Goal: Task Accomplishment & Management: Use online tool/utility

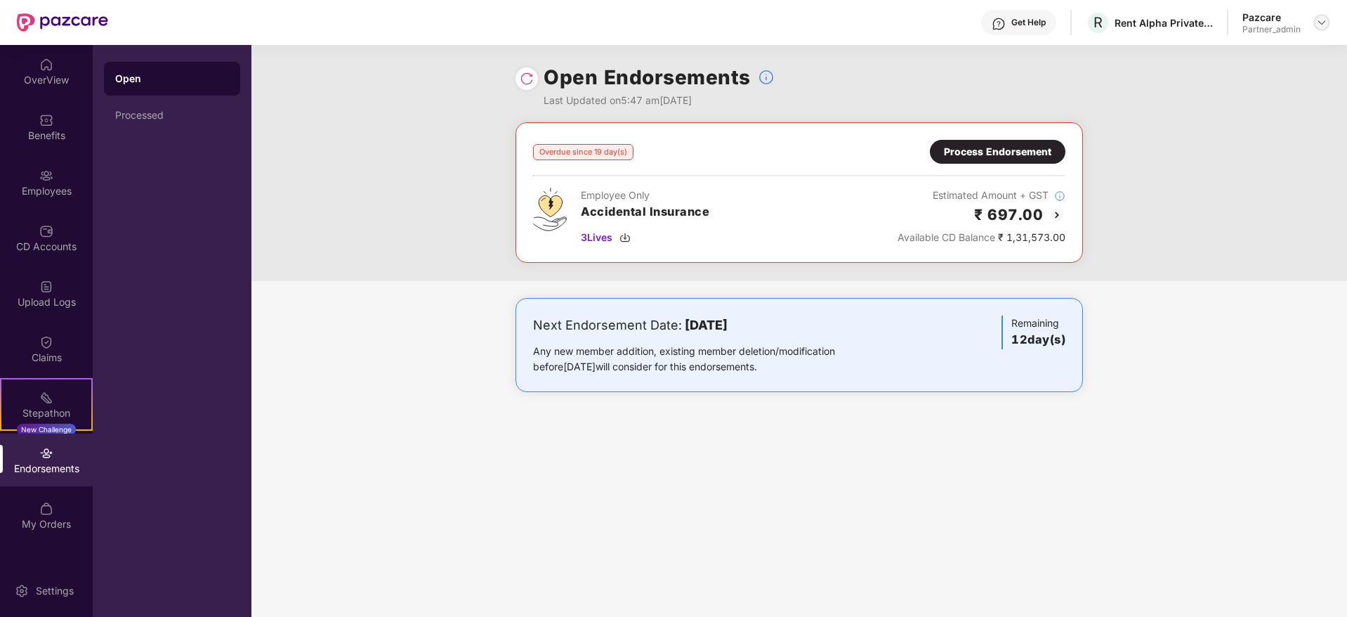
click at [1323, 22] on img at bounding box center [1321, 22] width 11 height 11
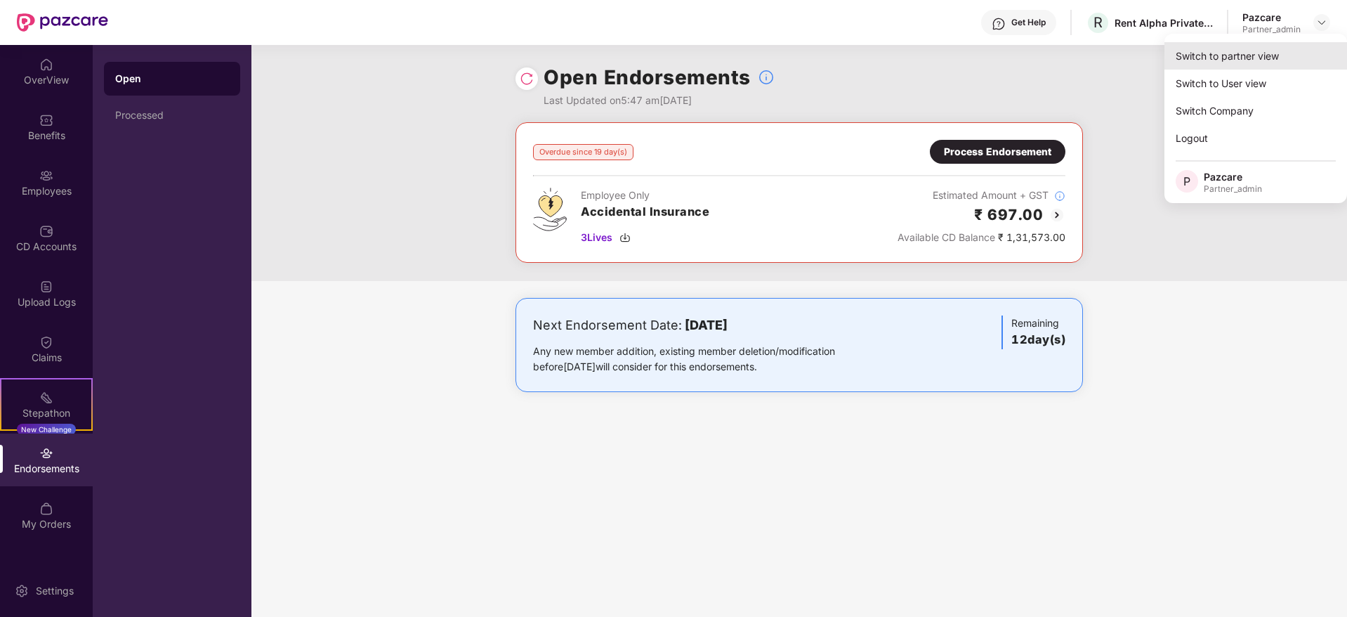
click at [1214, 63] on div "Switch to partner view" at bounding box center [1256, 55] width 183 height 27
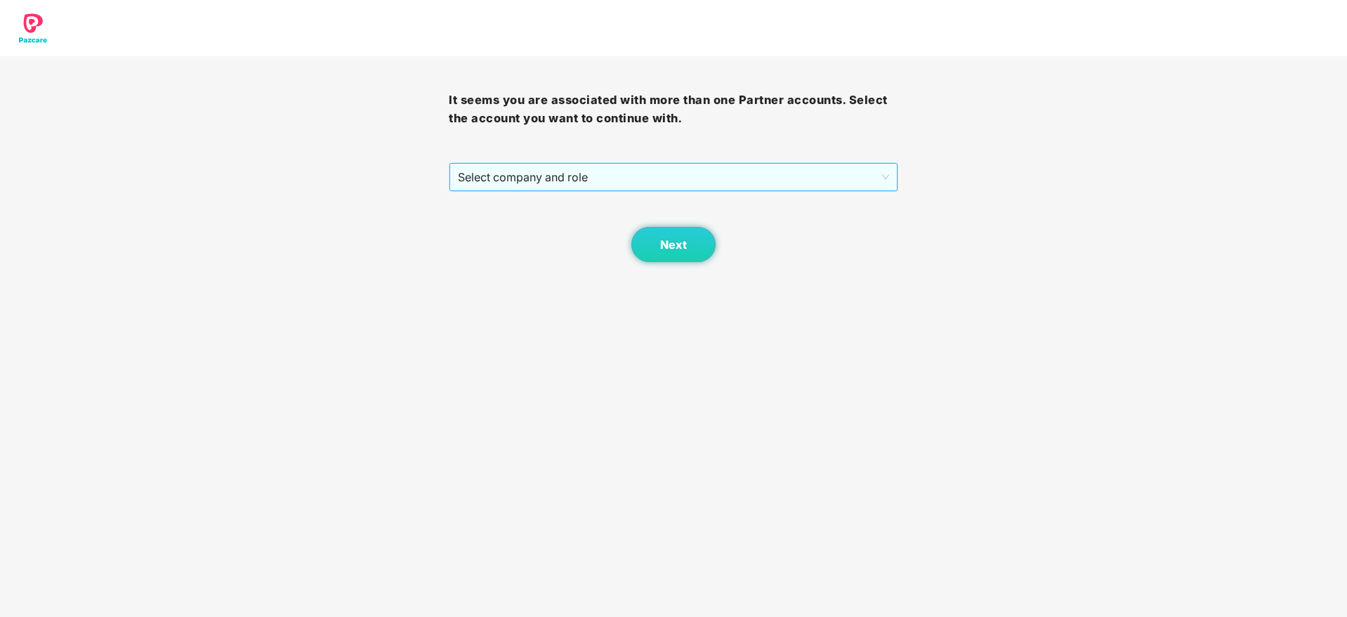
click at [672, 179] on span "Select company and role" at bounding box center [673, 177] width 431 height 27
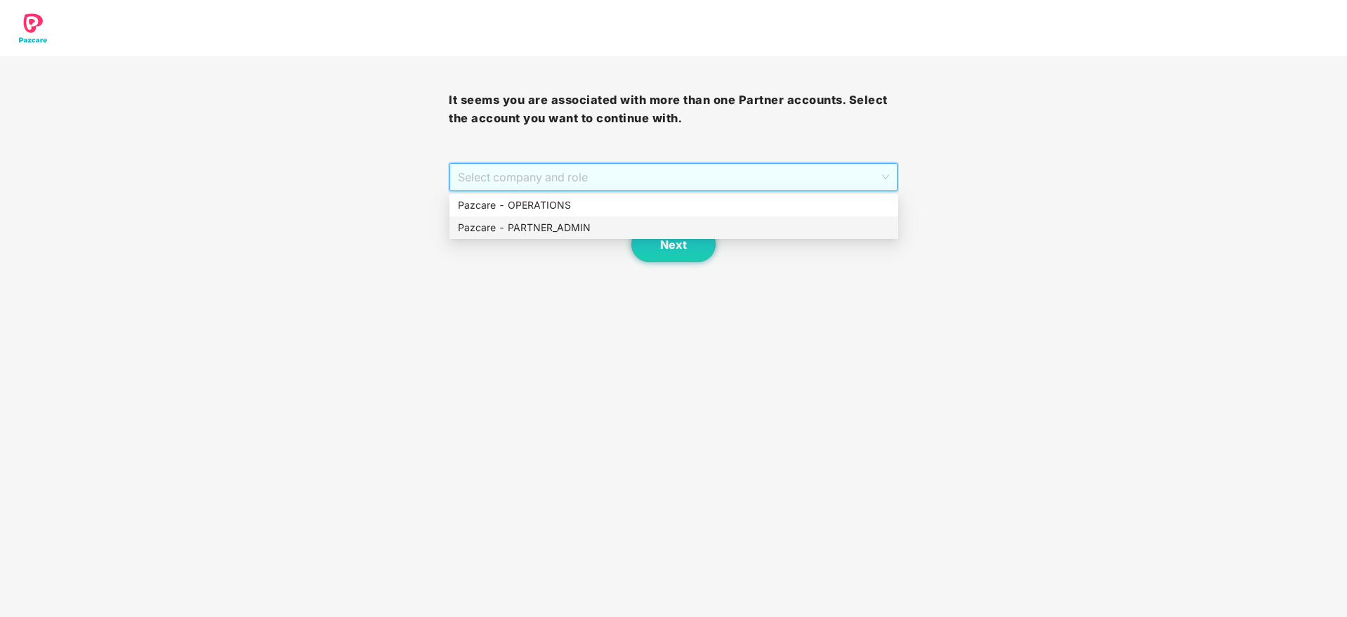
click at [603, 221] on div "Pazcare - PARTNER_ADMIN" at bounding box center [674, 227] width 432 height 15
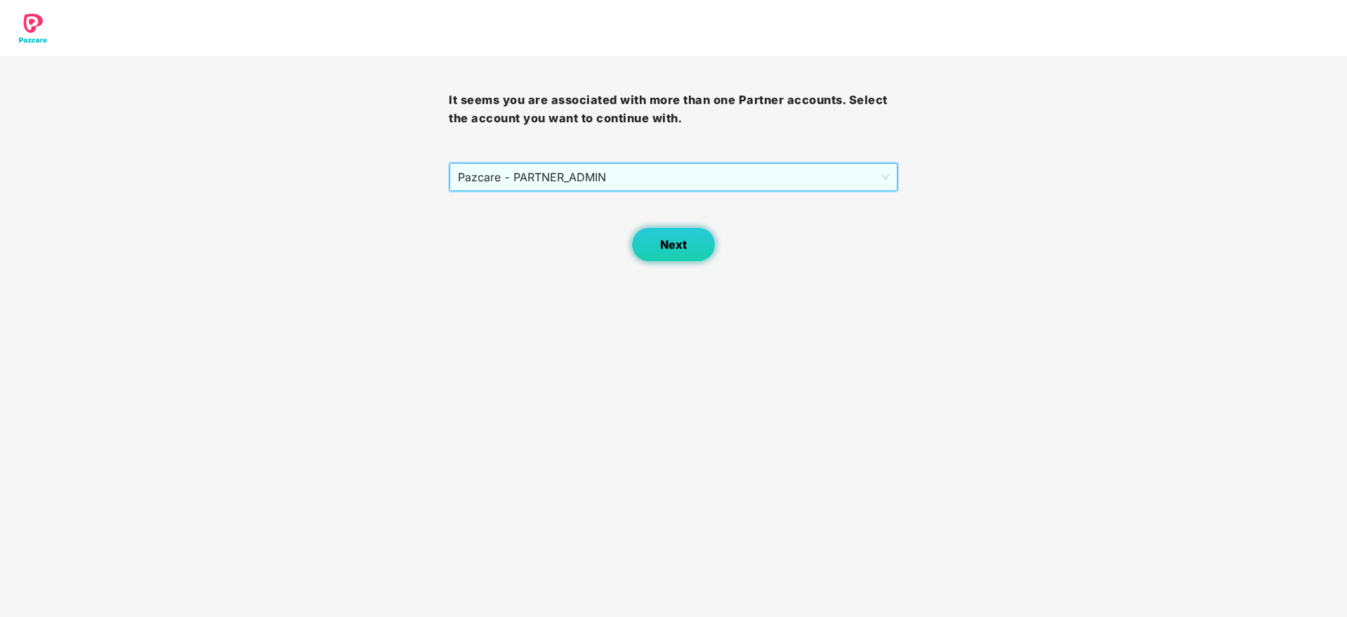
click at [648, 246] on button "Next" at bounding box center [673, 244] width 84 height 35
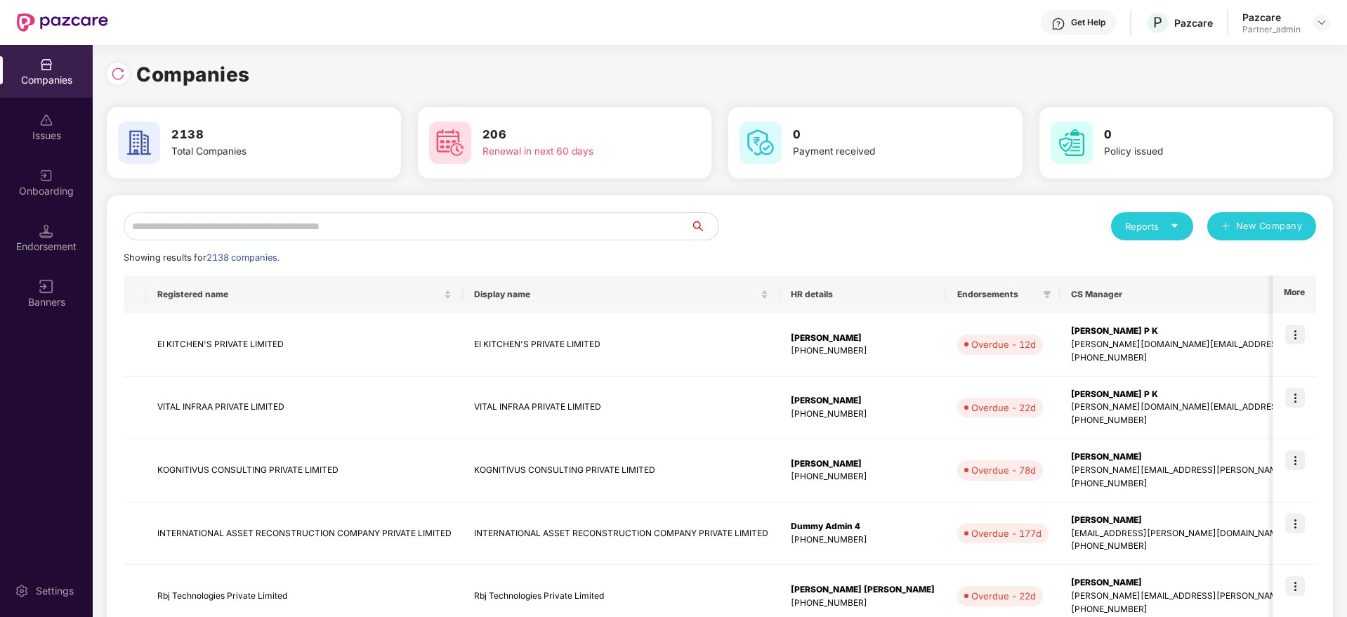
click at [45, 238] on div "Endorsement" at bounding box center [46, 237] width 93 height 53
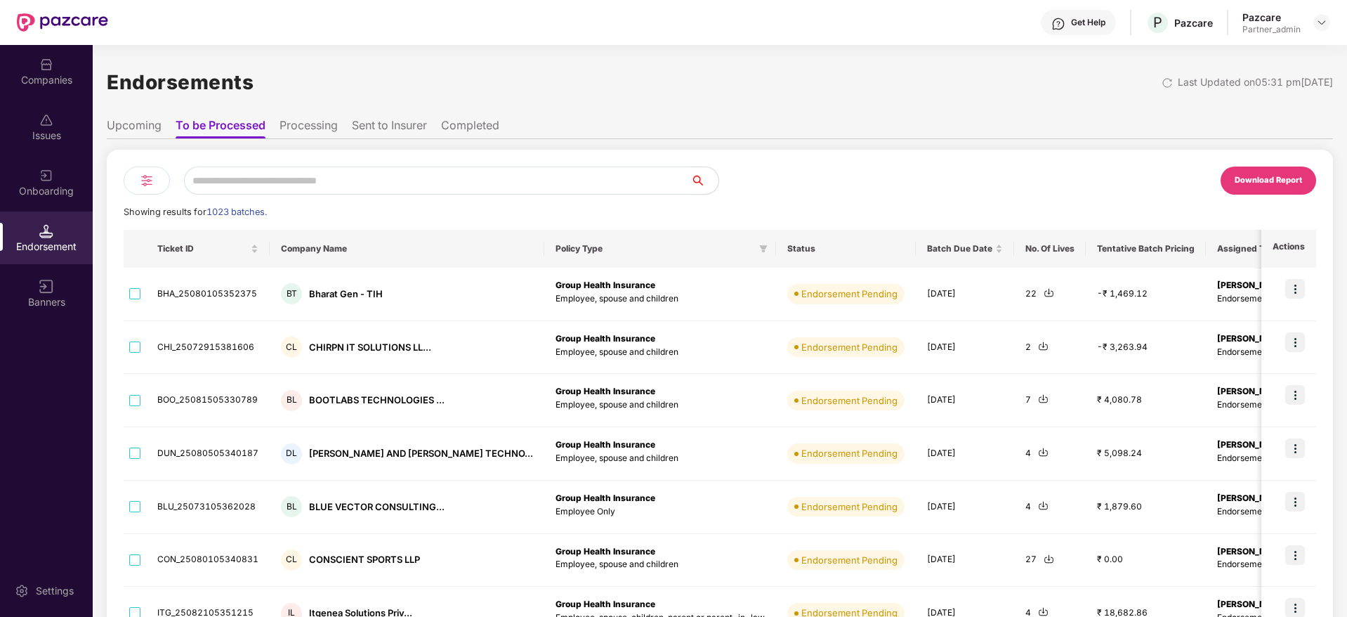
click at [155, 180] on div at bounding box center [147, 180] width 46 height 28
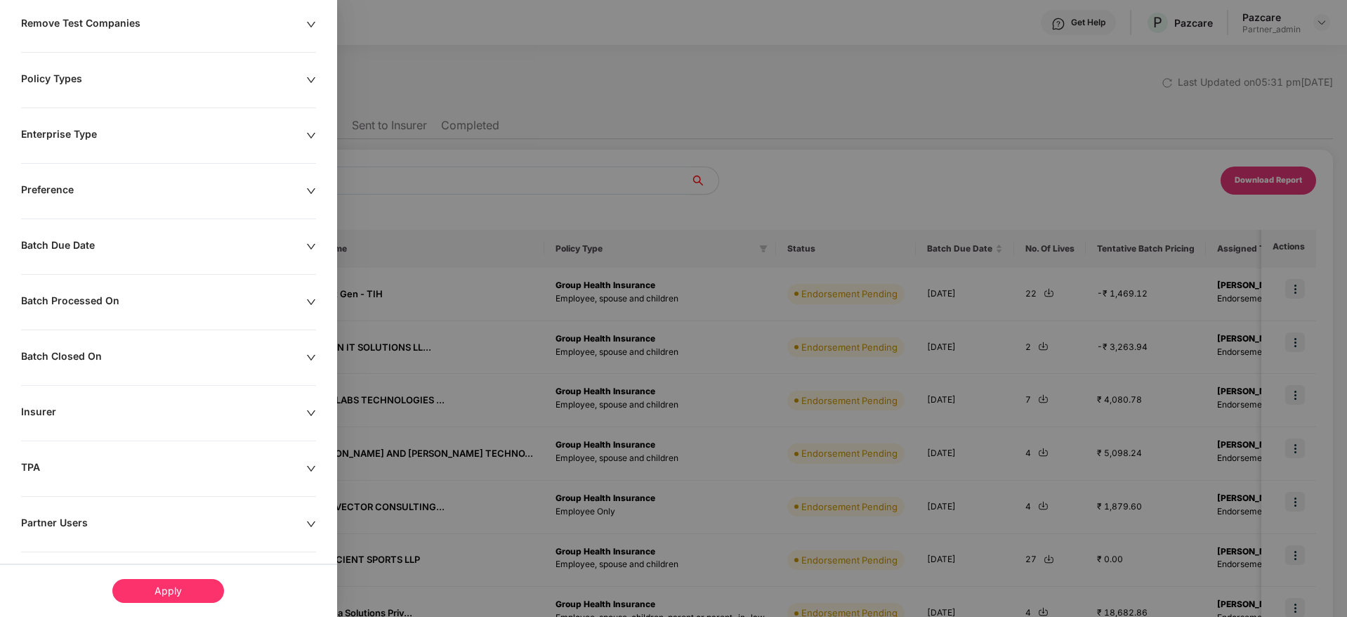
scroll to position [172, 0]
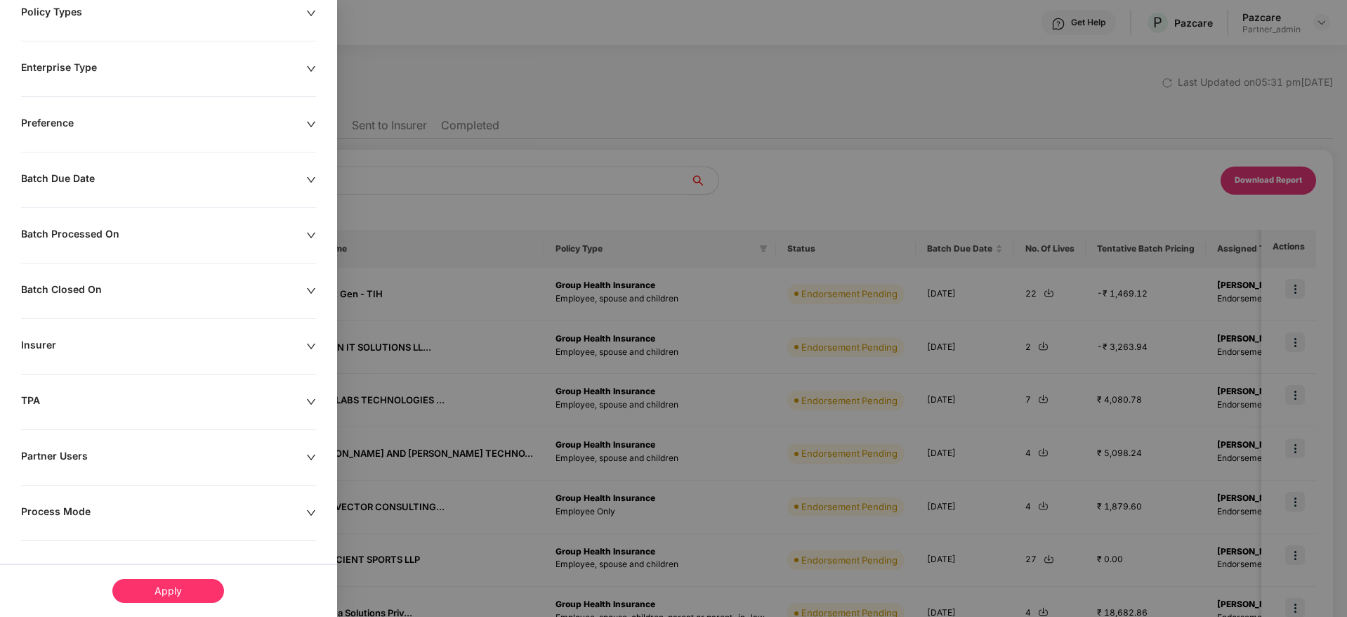
click at [645, 98] on div at bounding box center [673, 308] width 1347 height 617
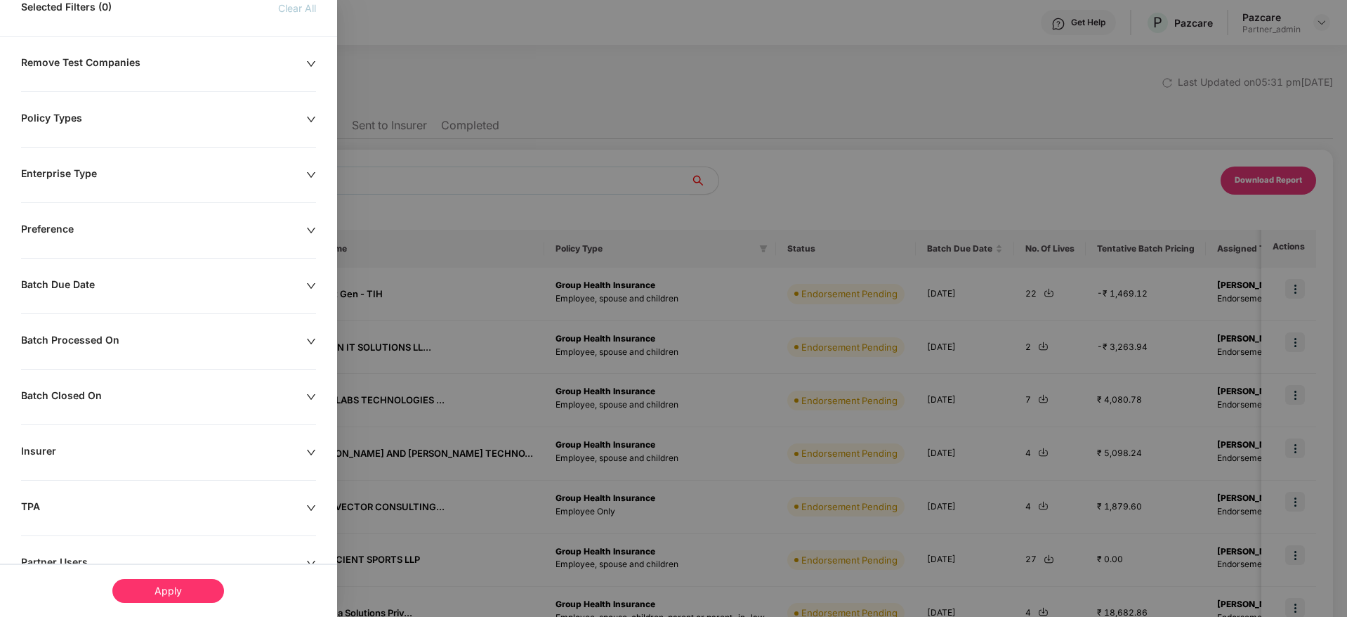
scroll to position [0, 0]
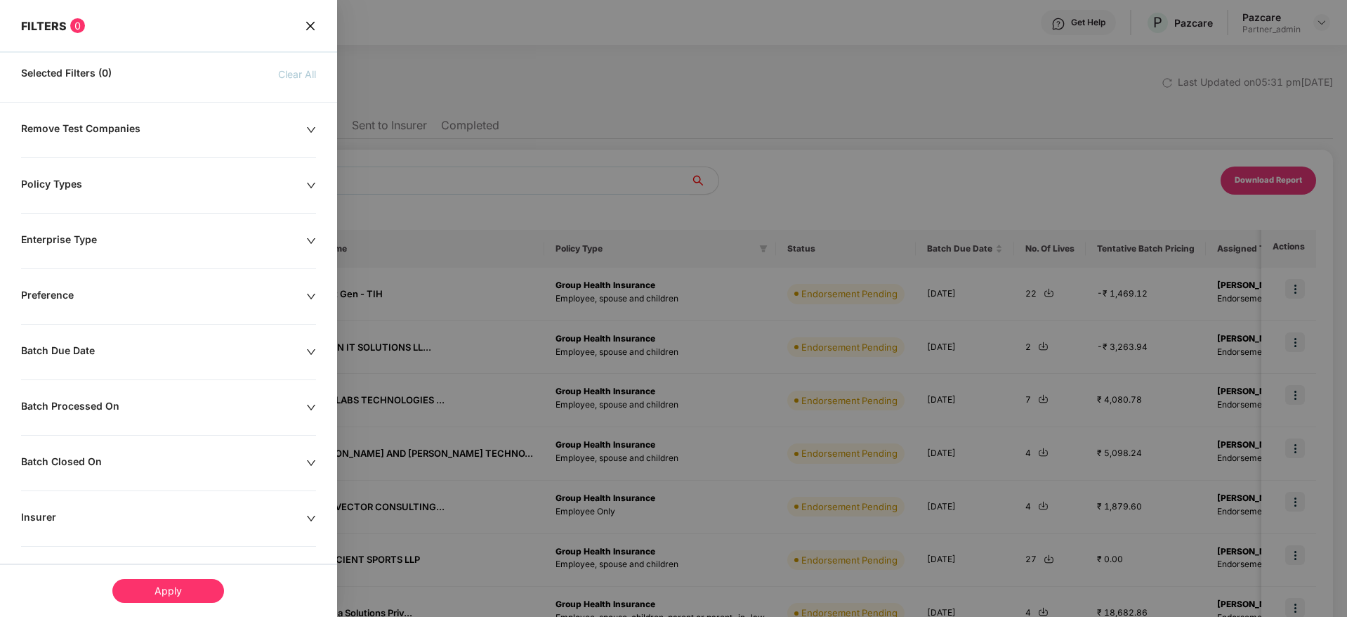
click at [313, 24] on icon "close" at bounding box center [310, 25] width 11 height 11
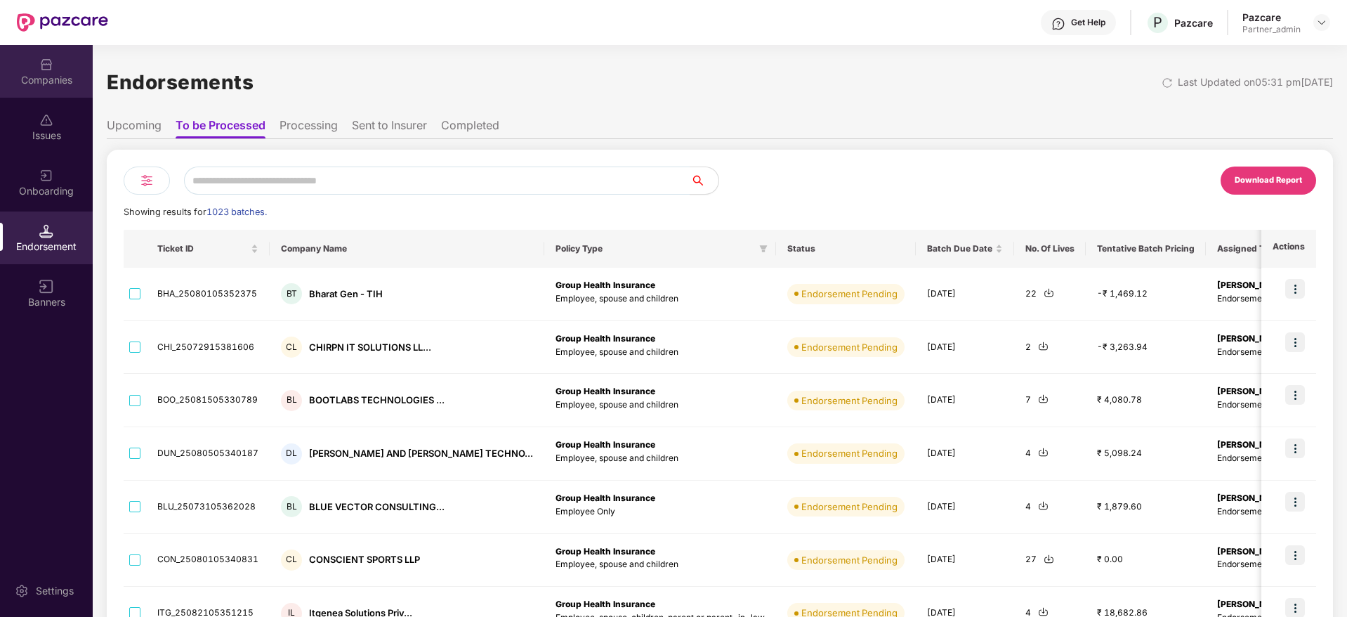
click at [37, 74] on div "Companies" at bounding box center [46, 80] width 93 height 14
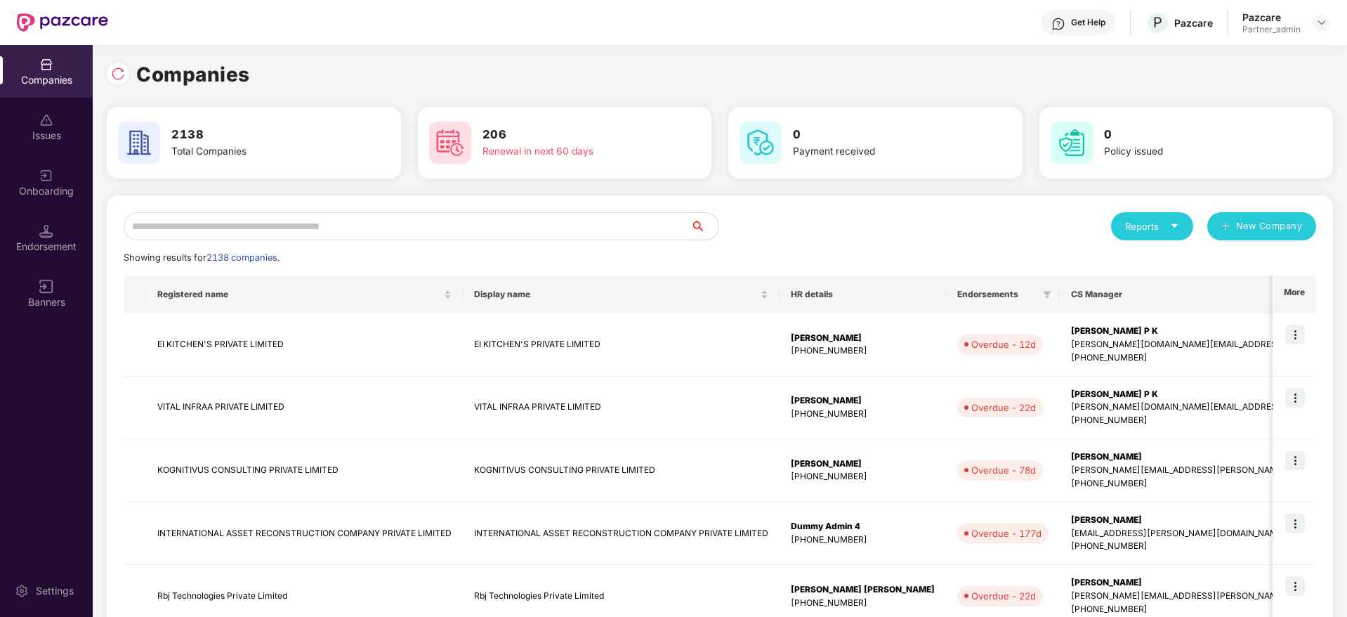
click at [316, 224] on input "text" at bounding box center [407, 226] width 567 height 28
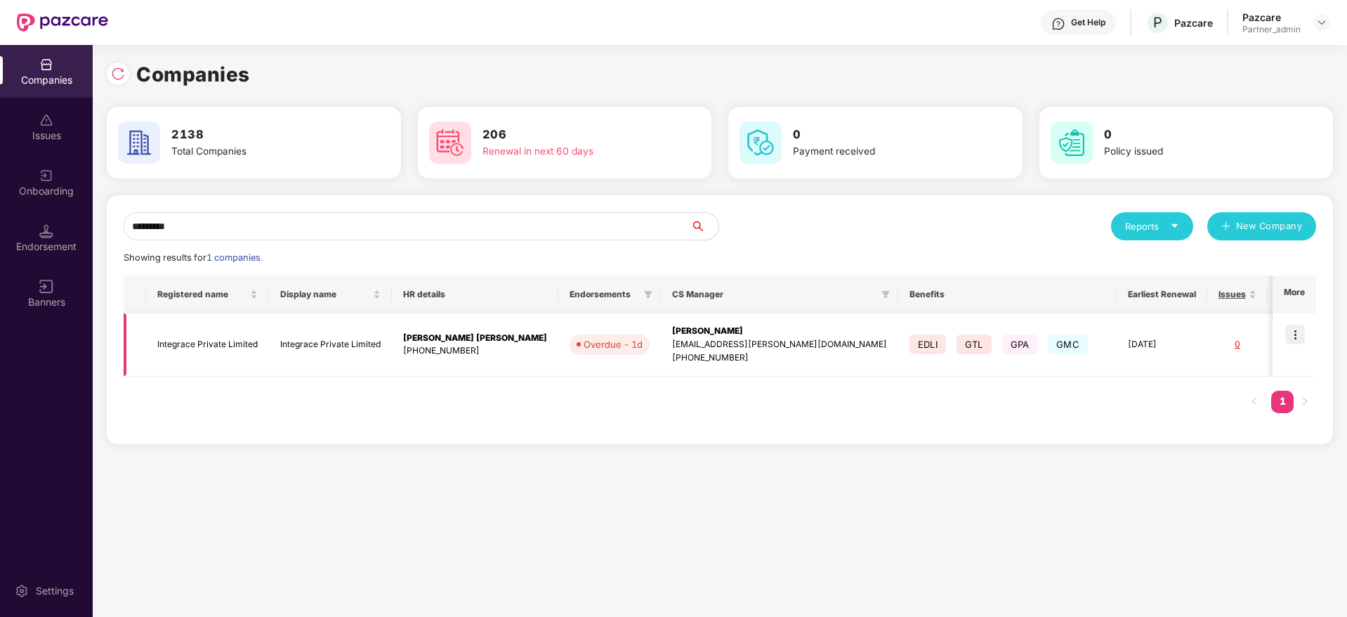
type input "*********"
click at [1290, 339] on img at bounding box center [1295, 335] width 20 height 20
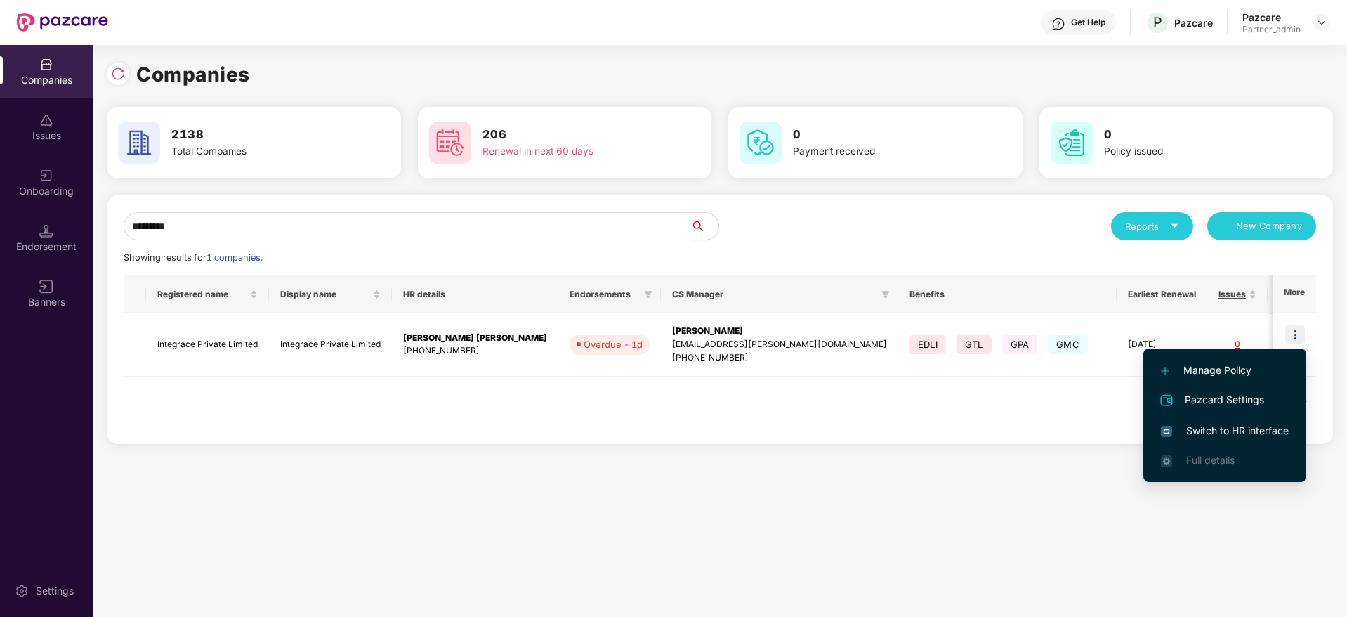
click at [1253, 427] on span "Switch to HR interface" at bounding box center [1225, 430] width 128 height 15
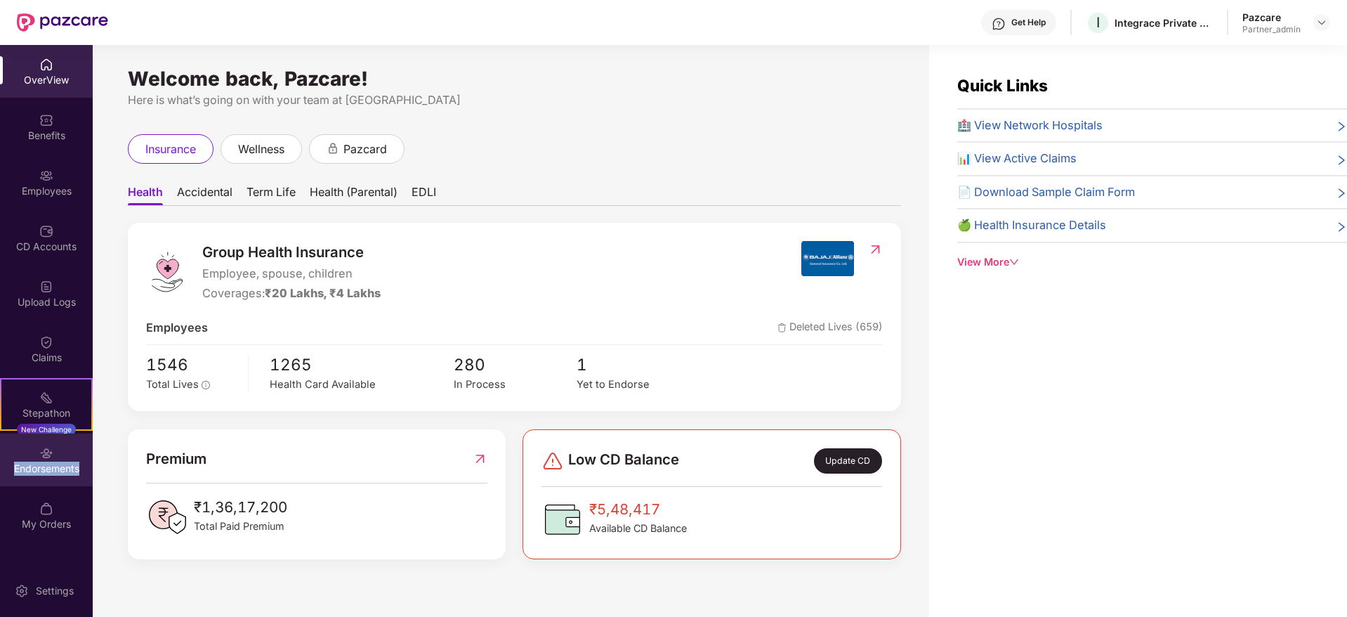
click at [58, 473] on div "Endorsements" at bounding box center [46, 468] width 93 height 14
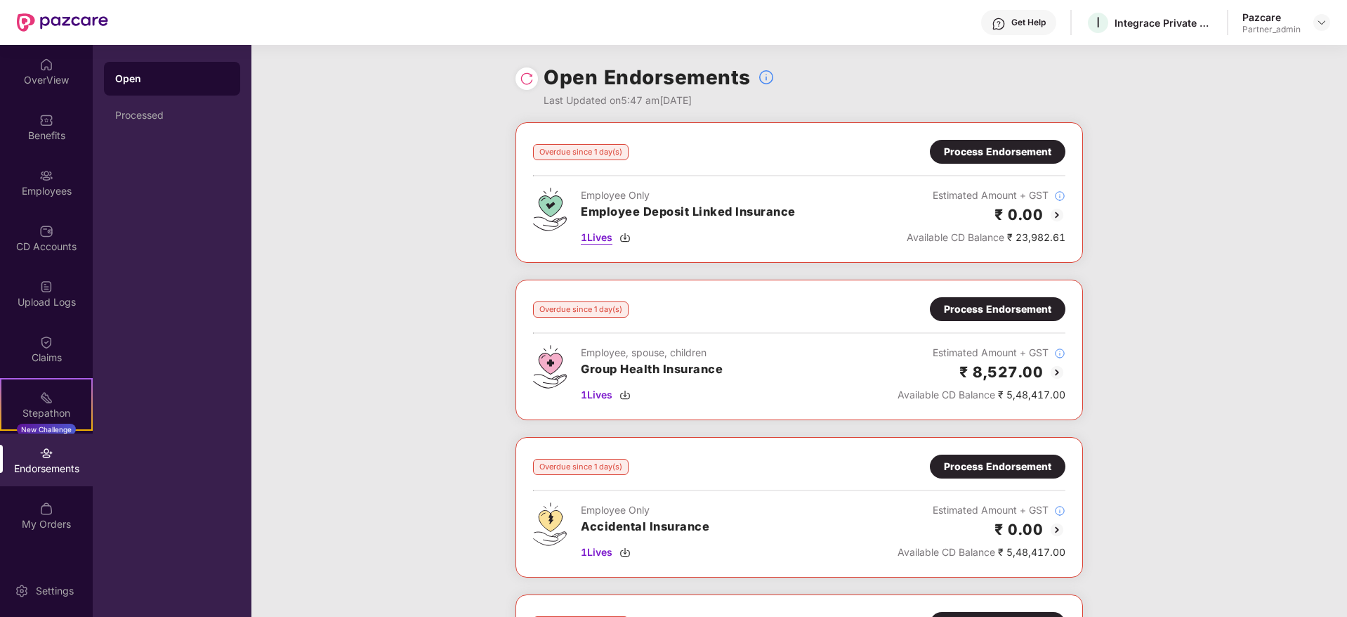
click at [628, 242] on img at bounding box center [625, 237] width 11 height 11
click at [1007, 150] on div "Process Endorsement" at bounding box center [997, 151] width 107 height 15
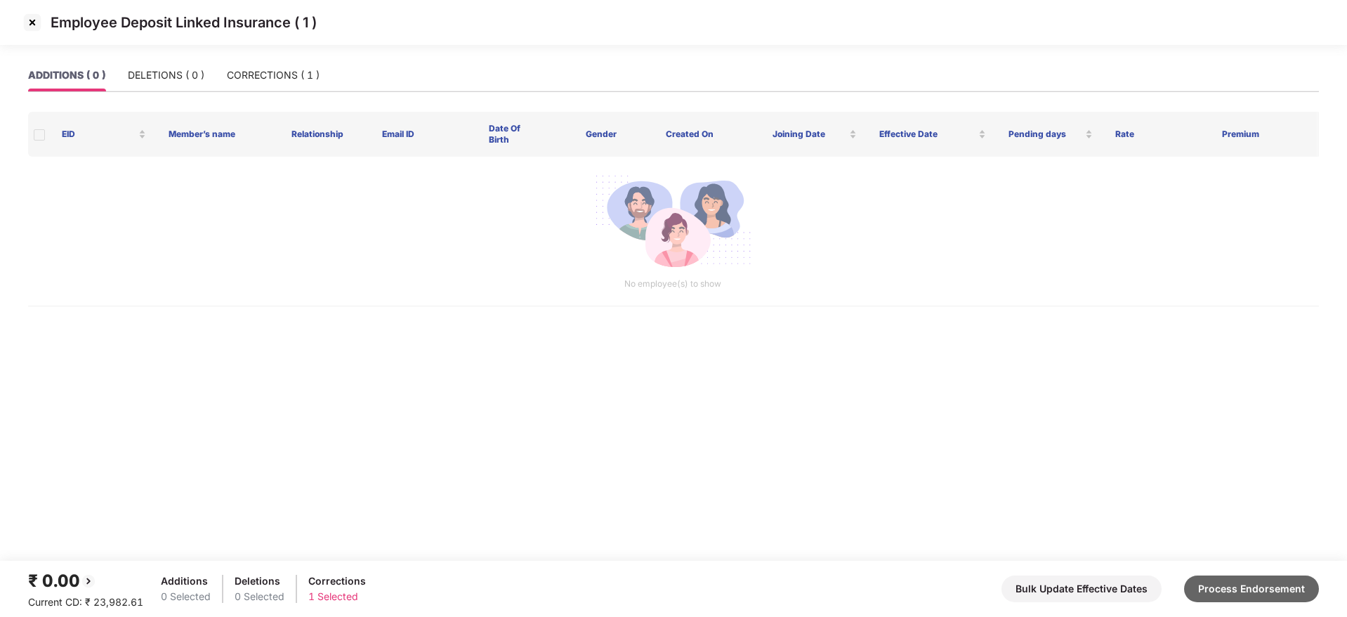
click at [1219, 579] on button "Process Endorsement" at bounding box center [1251, 588] width 135 height 27
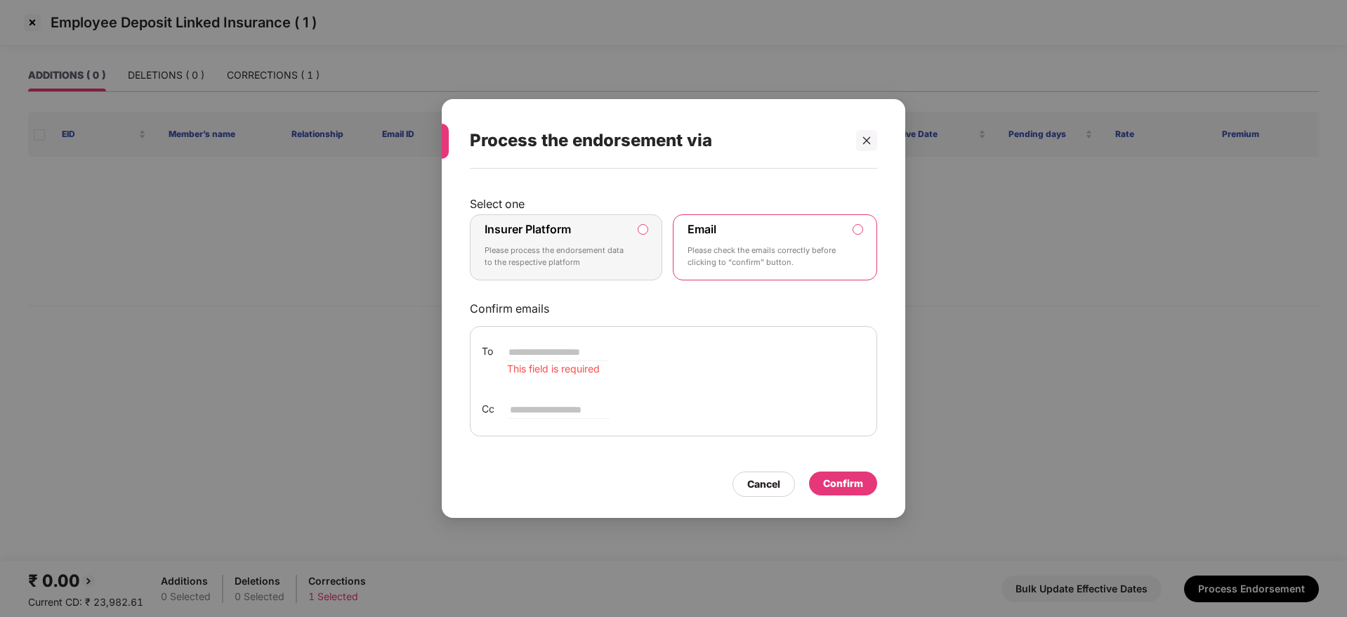
click at [557, 228] on label "Insurer Platform" at bounding box center [528, 229] width 86 height 14
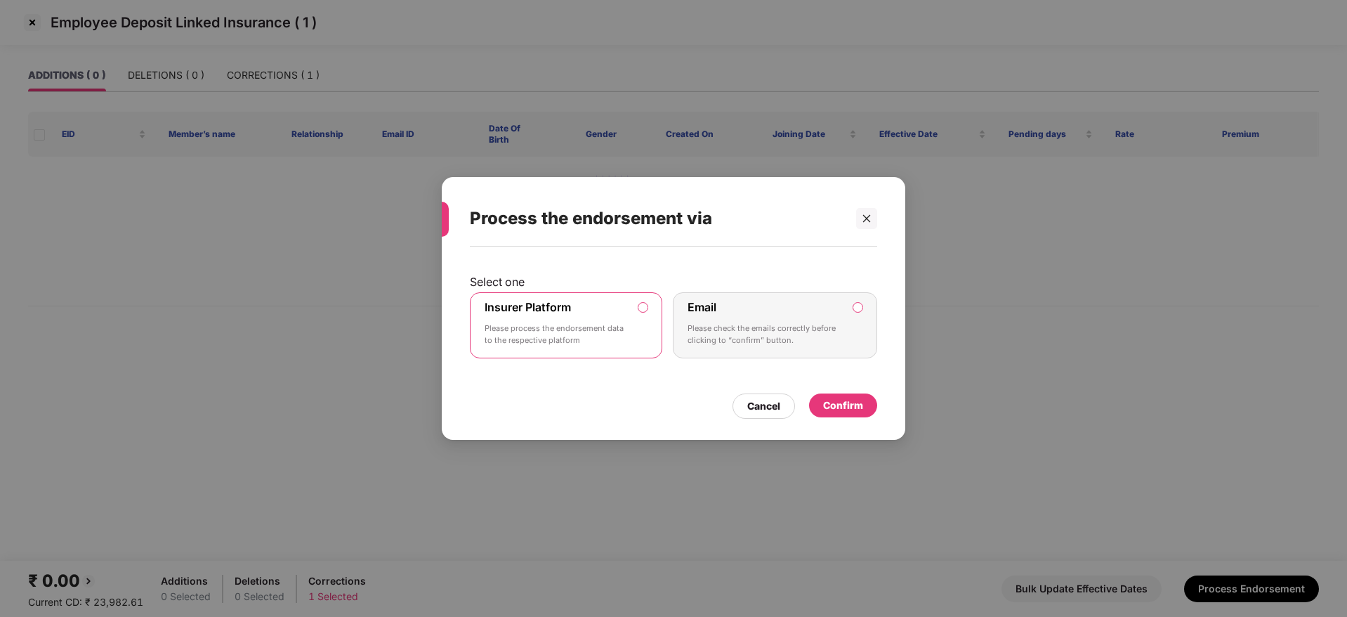
click at [851, 400] on div "Confirm" at bounding box center [843, 405] width 40 height 15
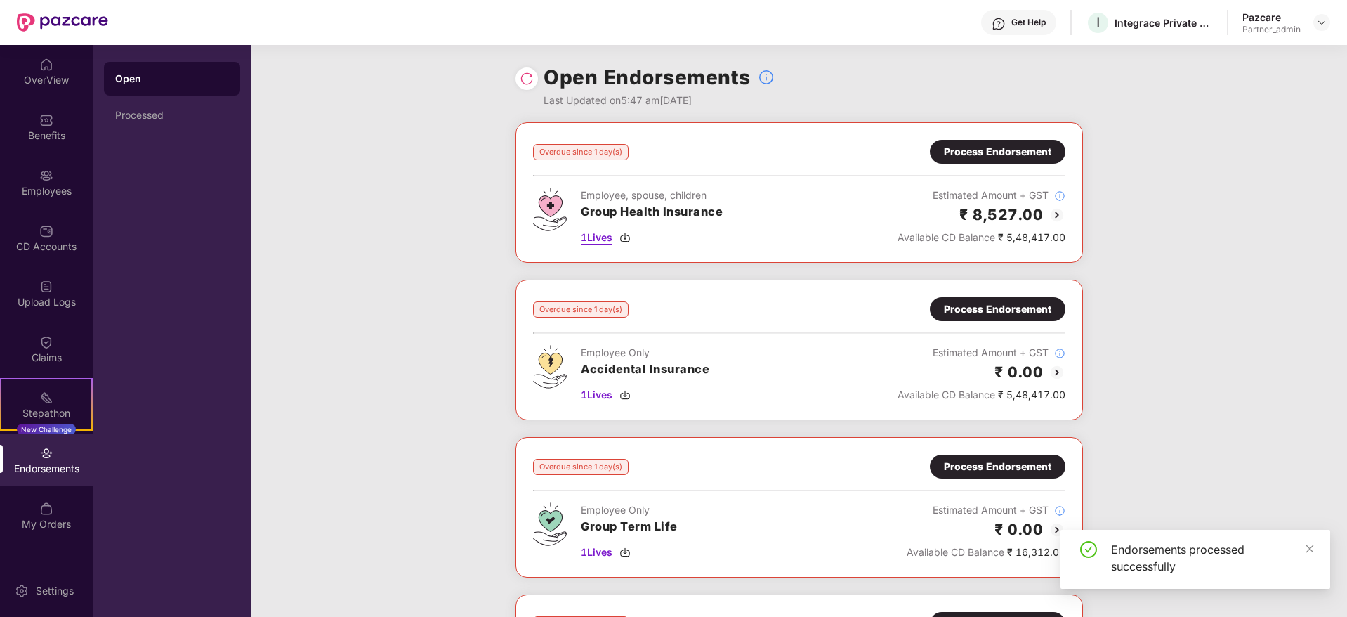
click at [627, 235] on img at bounding box center [625, 237] width 11 height 11
click at [984, 140] on div "Process Endorsement" at bounding box center [998, 152] width 136 height 24
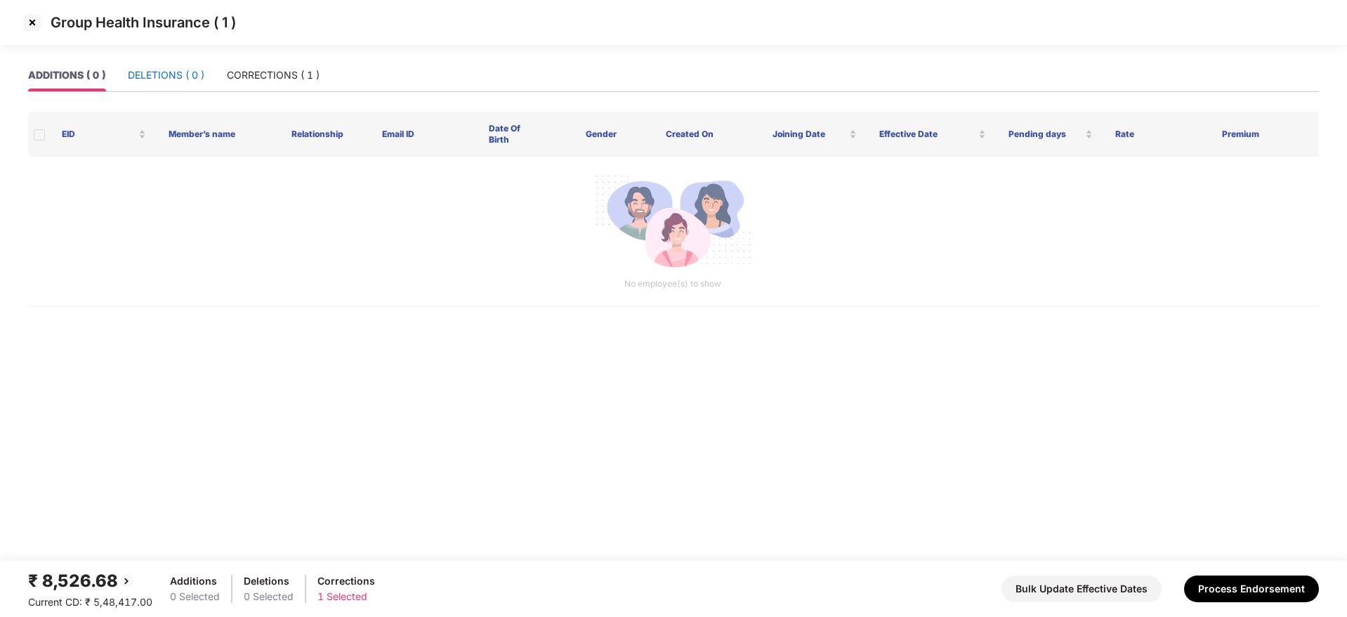
click at [166, 75] on div "DELETIONS ( 0 )" at bounding box center [166, 74] width 77 height 15
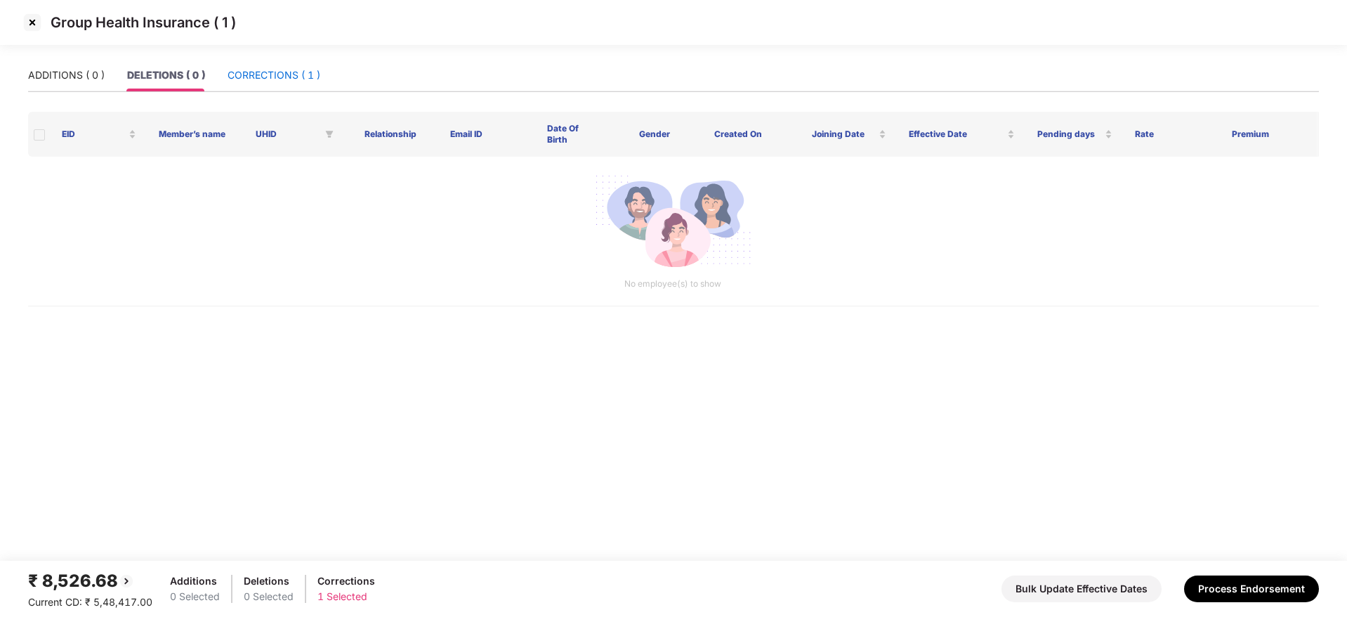
click at [252, 74] on div "CORRECTIONS ( 1 )" at bounding box center [274, 74] width 93 height 15
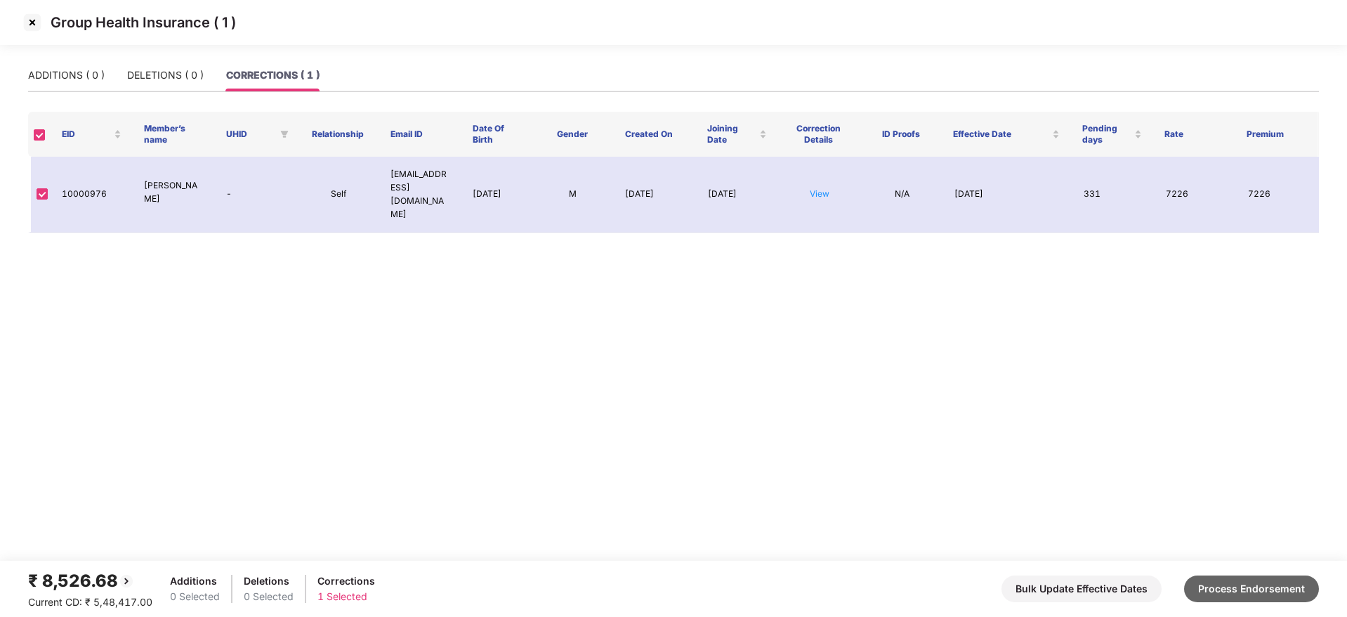
click at [1292, 591] on button "Process Endorsement" at bounding box center [1251, 588] width 135 height 27
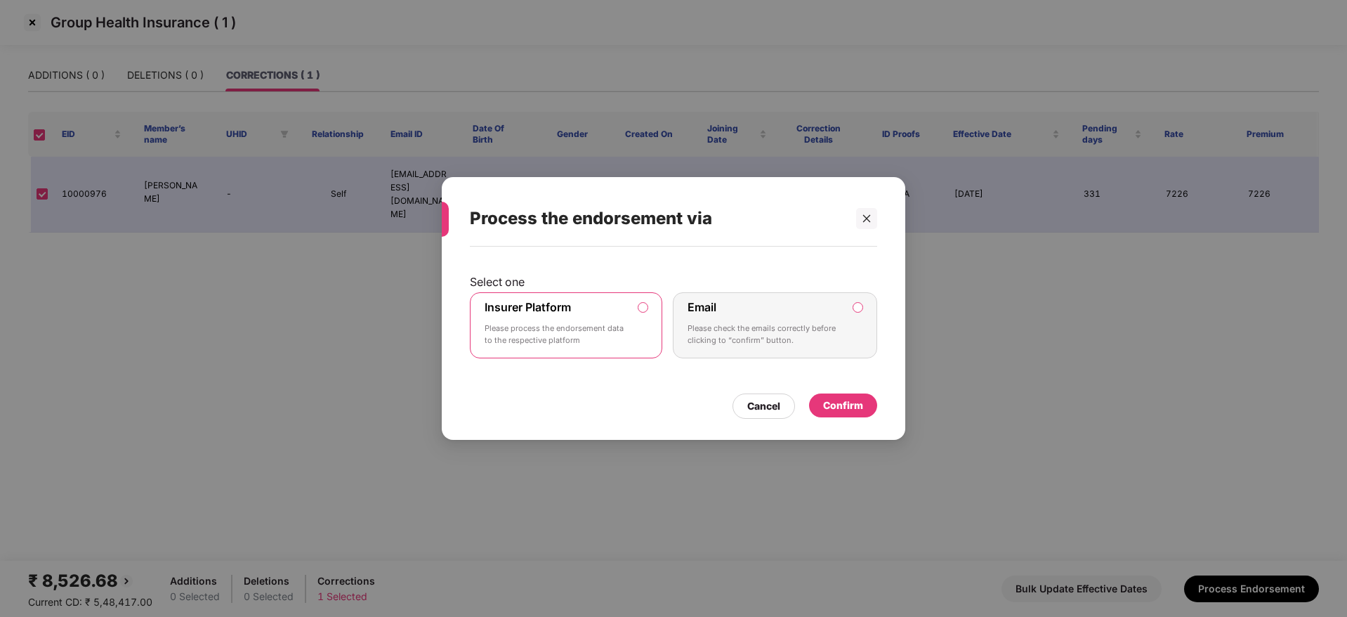
click at [844, 405] on div "Confirm" at bounding box center [843, 405] width 40 height 15
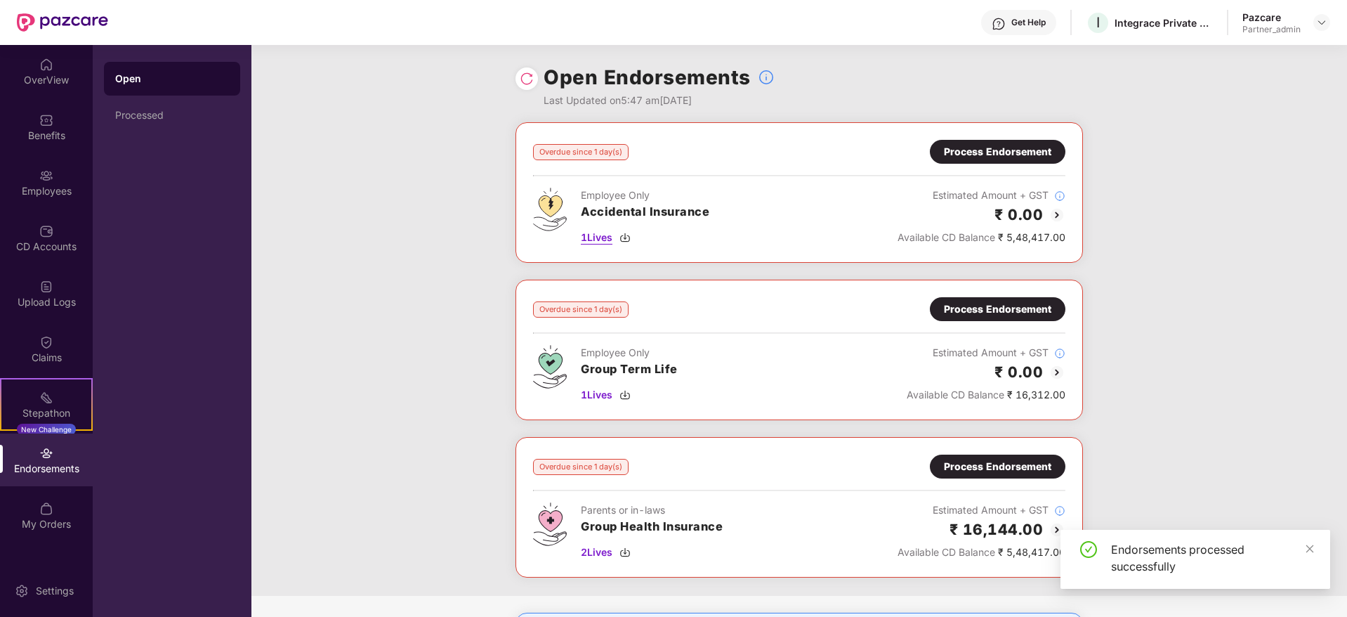
click at [625, 235] on img at bounding box center [625, 237] width 11 height 11
click at [978, 145] on div "Process Endorsement" at bounding box center [997, 151] width 107 height 15
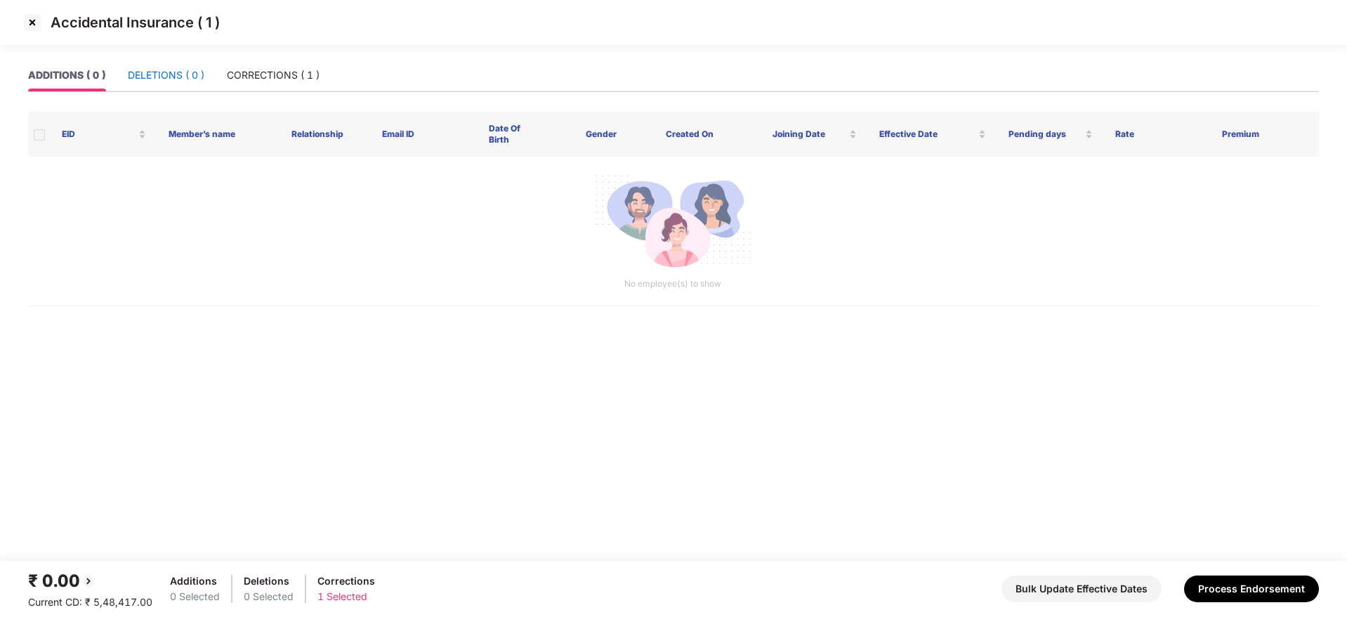
click at [148, 71] on div "DELETIONS ( 0 )" at bounding box center [166, 74] width 77 height 15
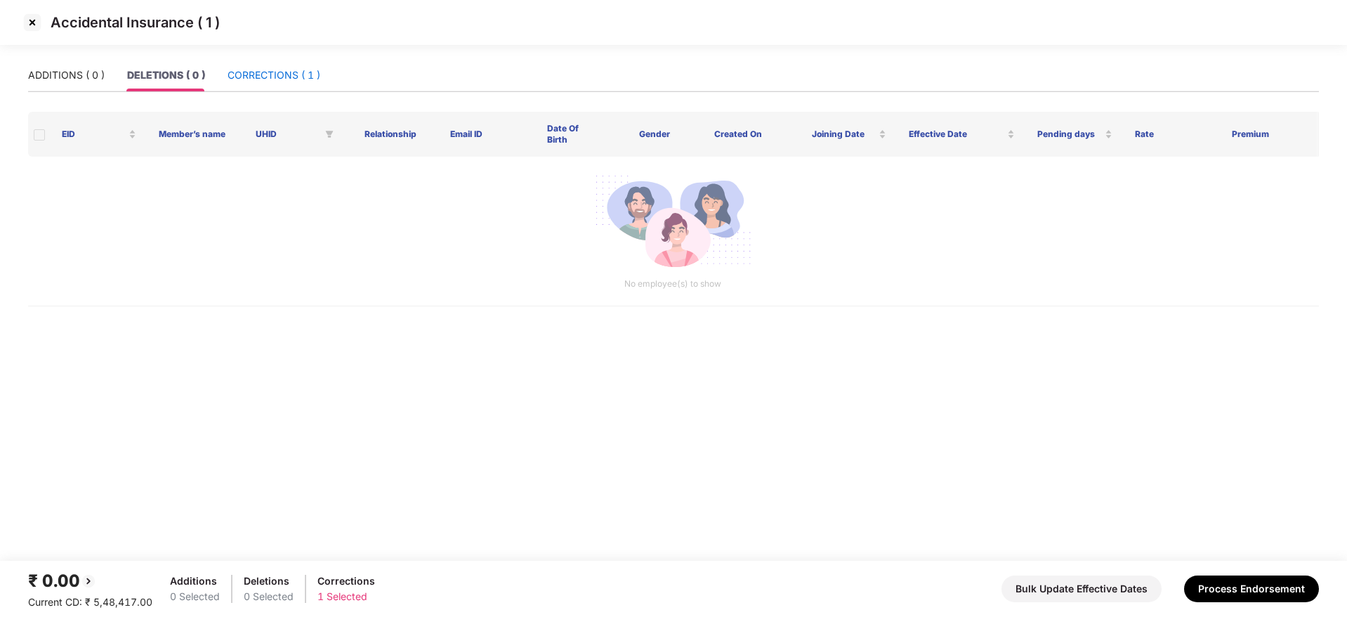
click at [263, 81] on div "CORRECTIONS ( 1 )" at bounding box center [274, 74] width 93 height 15
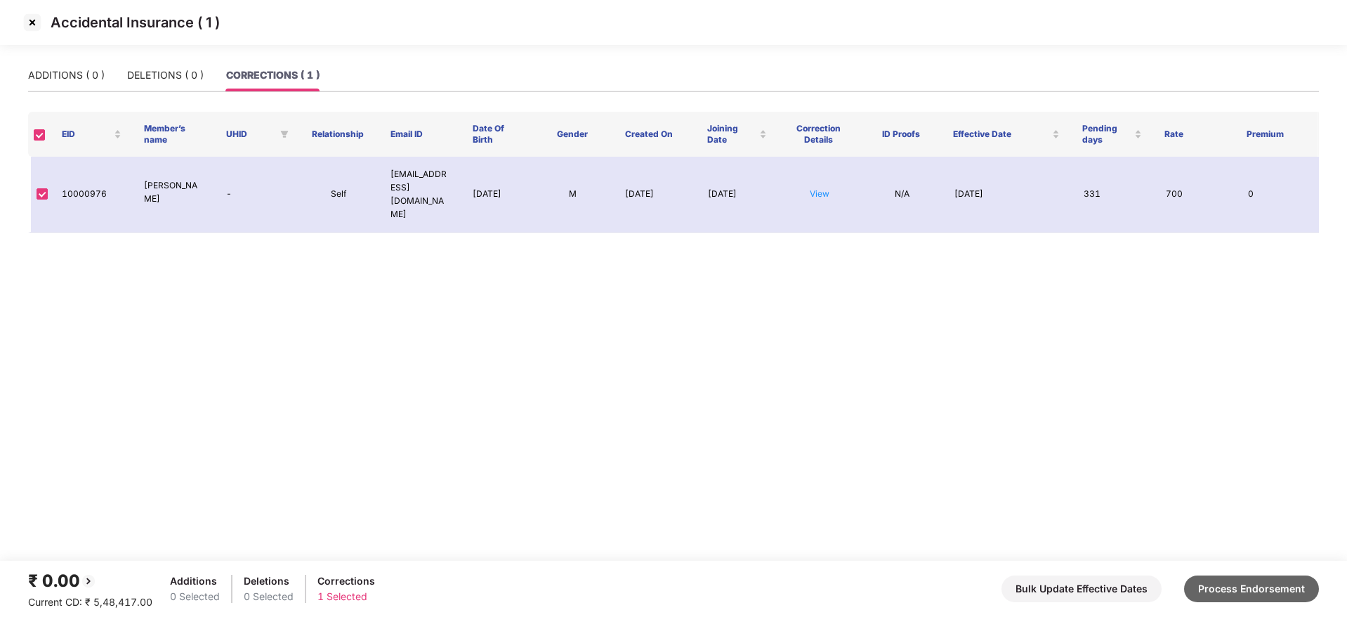
click at [1236, 591] on button "Process Endorsement" at bounding box center [1251, 588] width 135 height 27
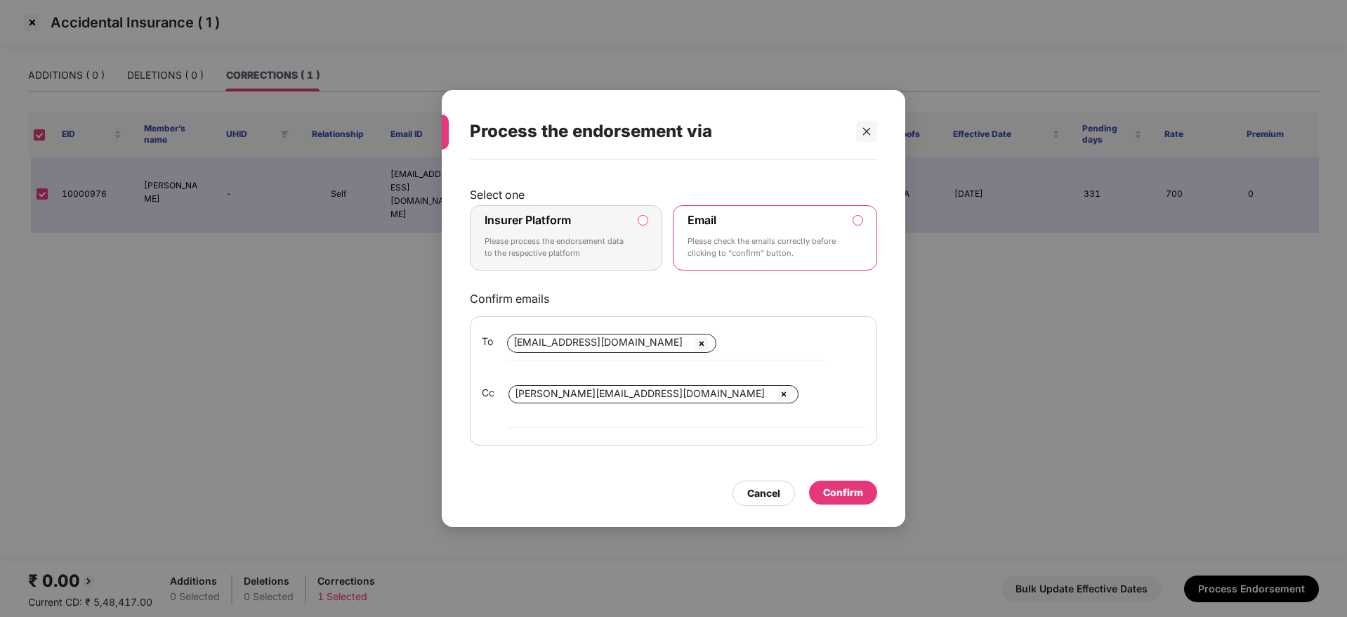
click at [595, 254] on p "Please process the endorsement data to the respective platform" at bounding box center [556, 247] width 143 height 25
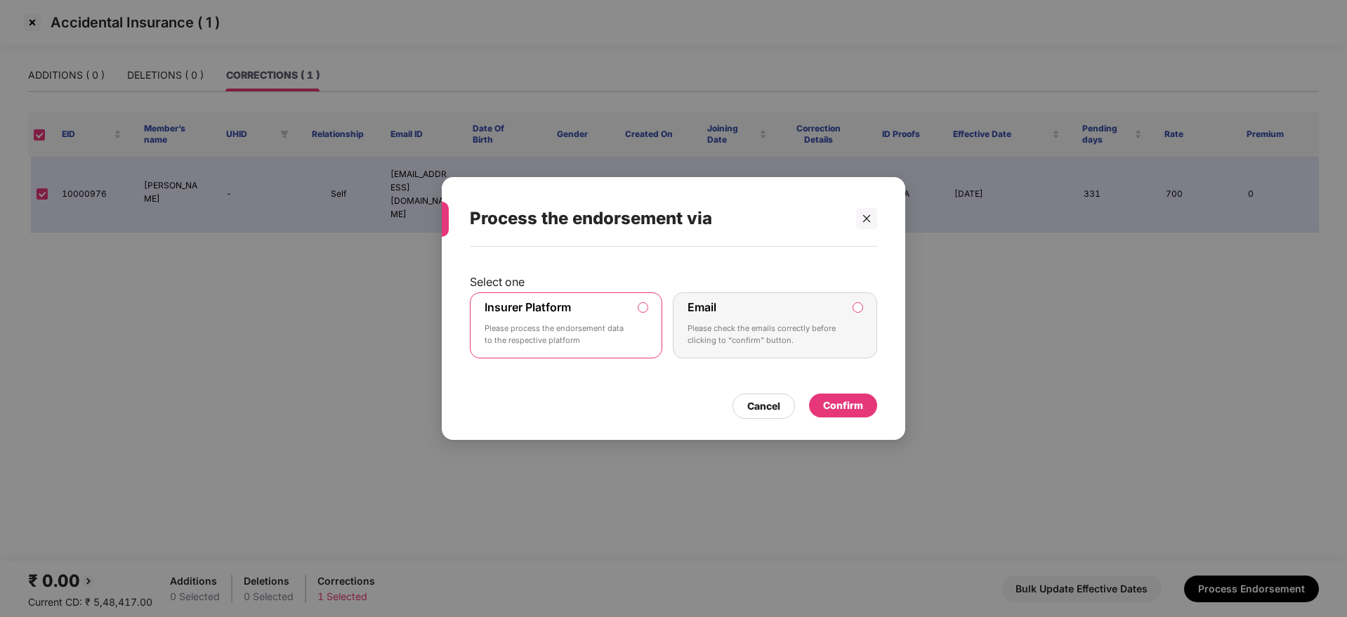
click at [838, 401] on div "Confirm" at bounding box center [843, 405] width 40 height 15
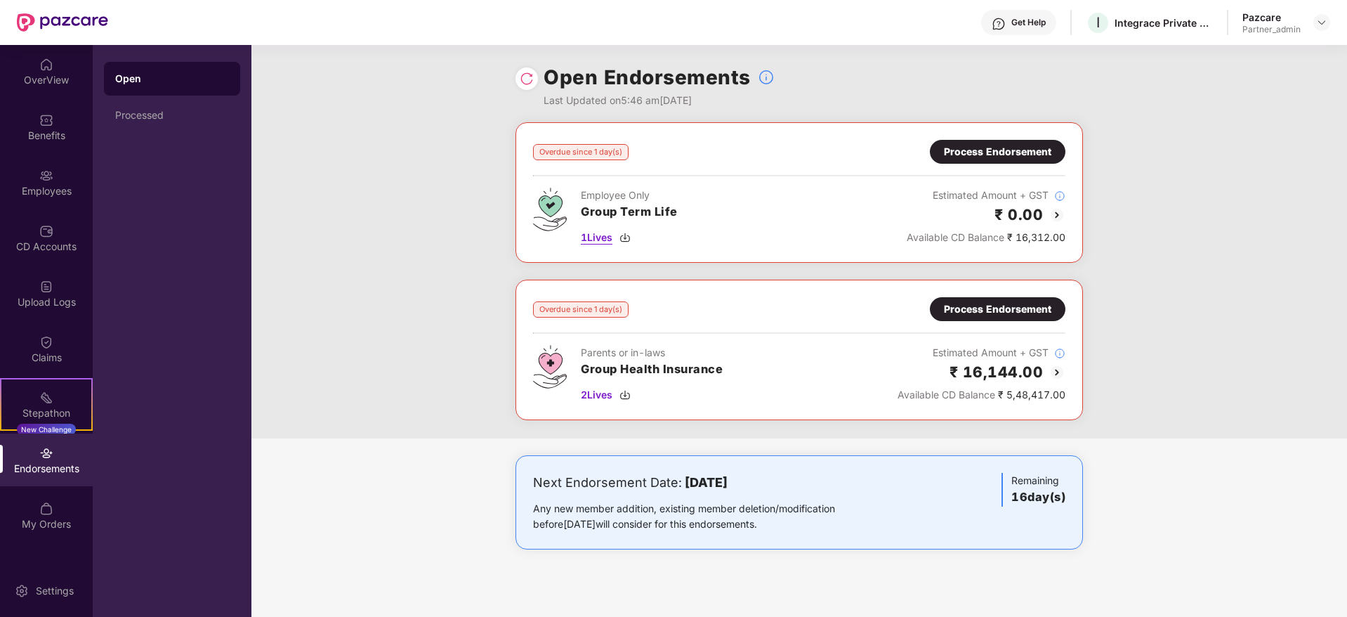
click at [626, 236] on img at bounding box center [625, 237] width 11 height 11
click at [1015, 155] on div "Process Endorsement" at bounding box center [997, 151] width 107 height 15
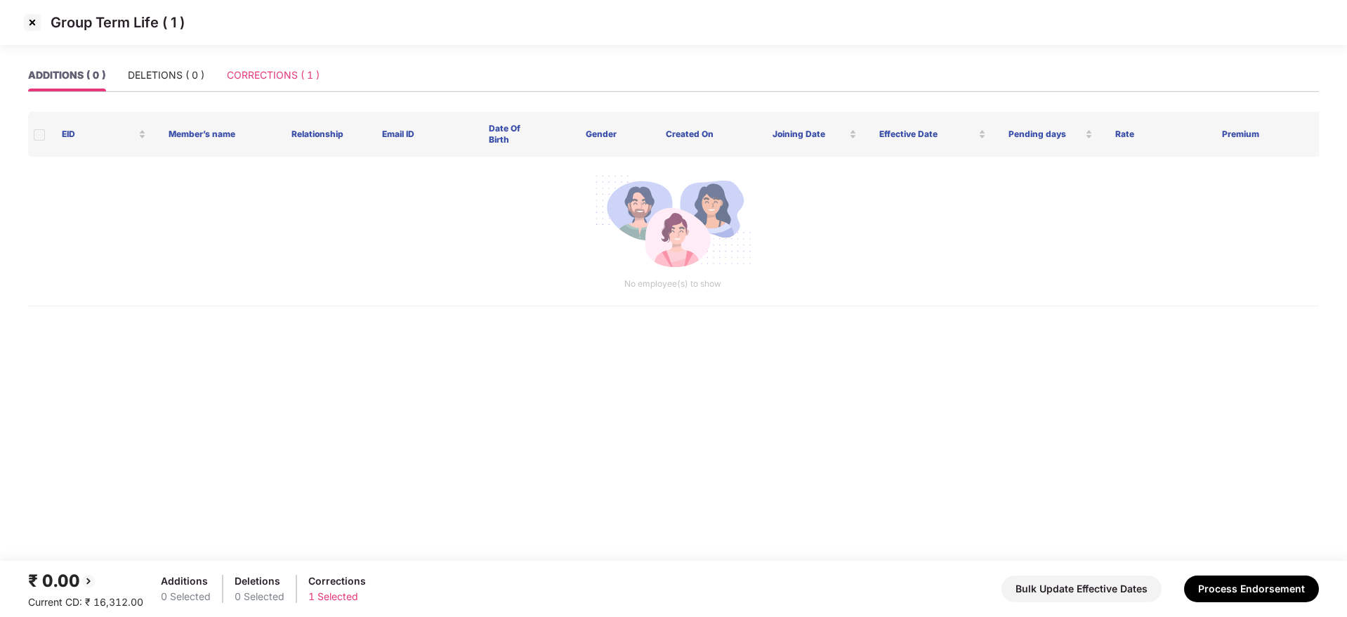
click at [275, 84] on div "CORRECTIONS ( 1 )" at bounding box center [273, 75] width 93 height 32
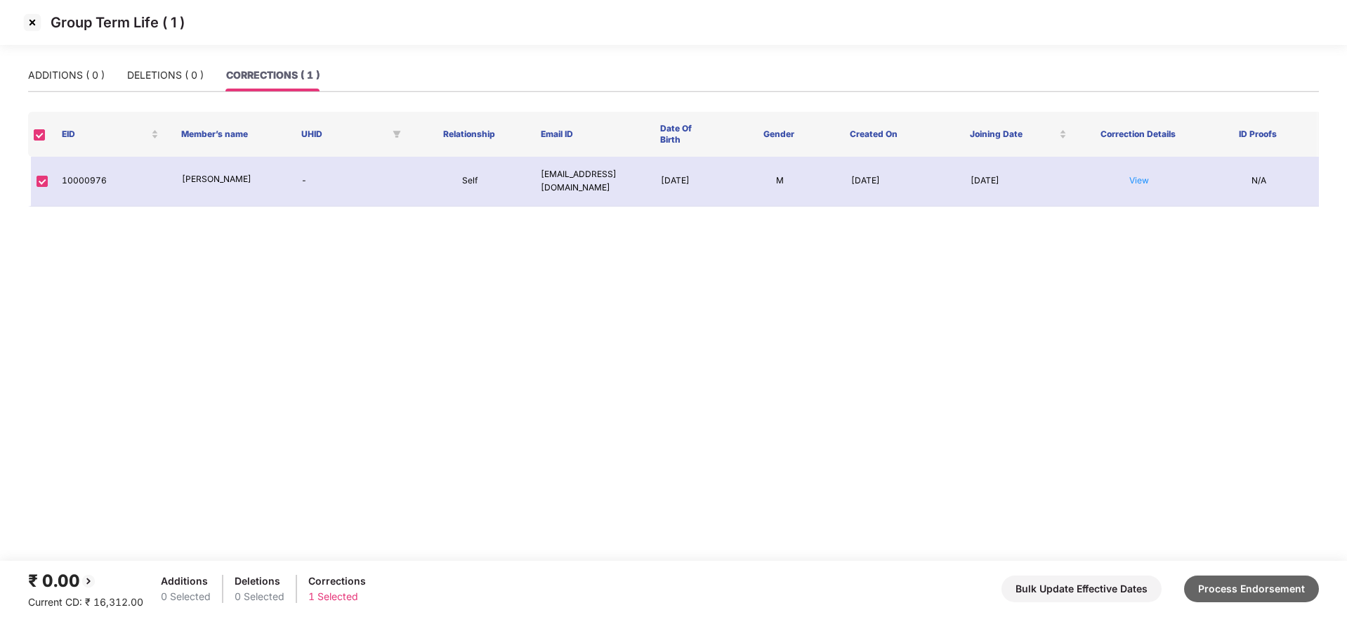
click at [1254, 598] on button "Process Endorsement" at bounding box center [1251, 588] width 135 height 27
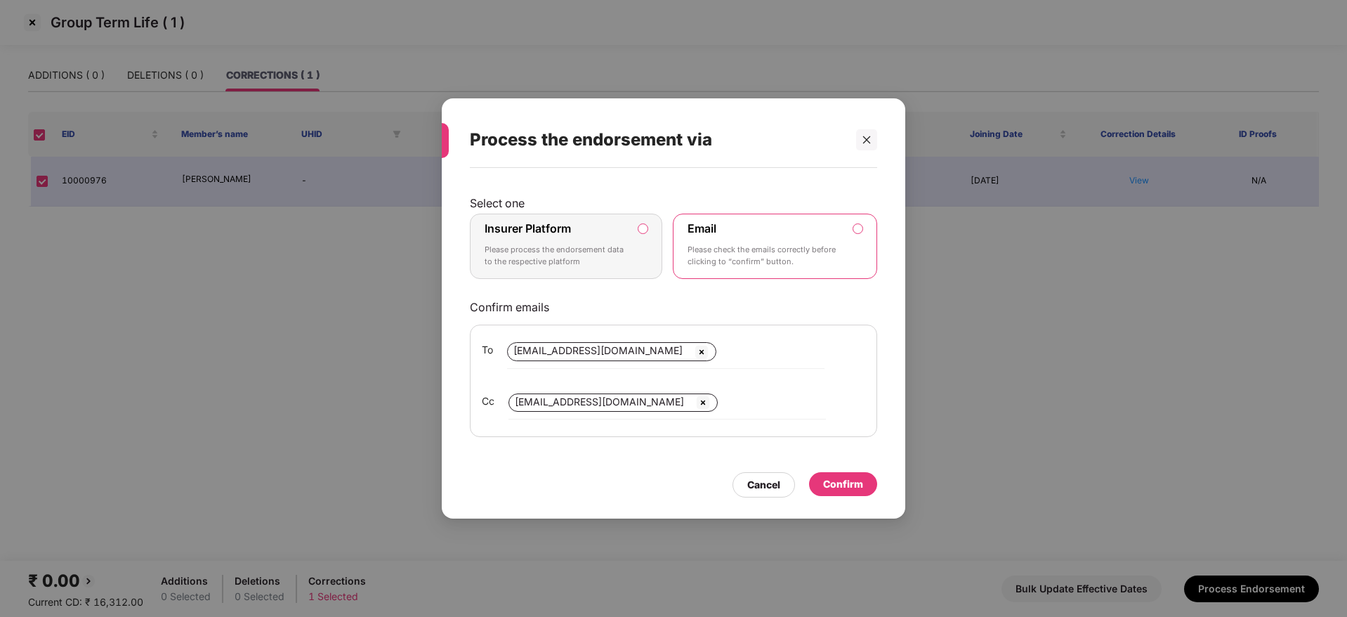
click at [576, 235] on div "Insurer Platform Please process the endorsement data to the respective platform" at bounding box center [556, 246] width 143 height 51
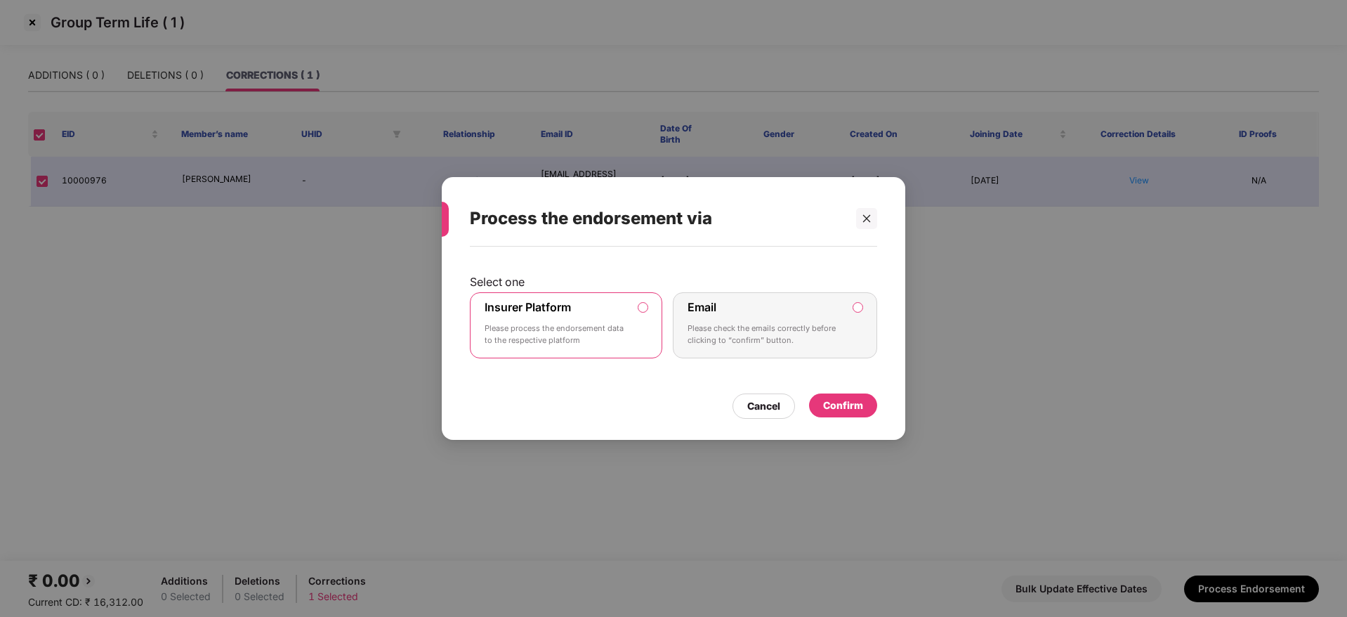
click at [864, 414] on div "Confirm" at bounding box center [843, 405] width 68 height 24
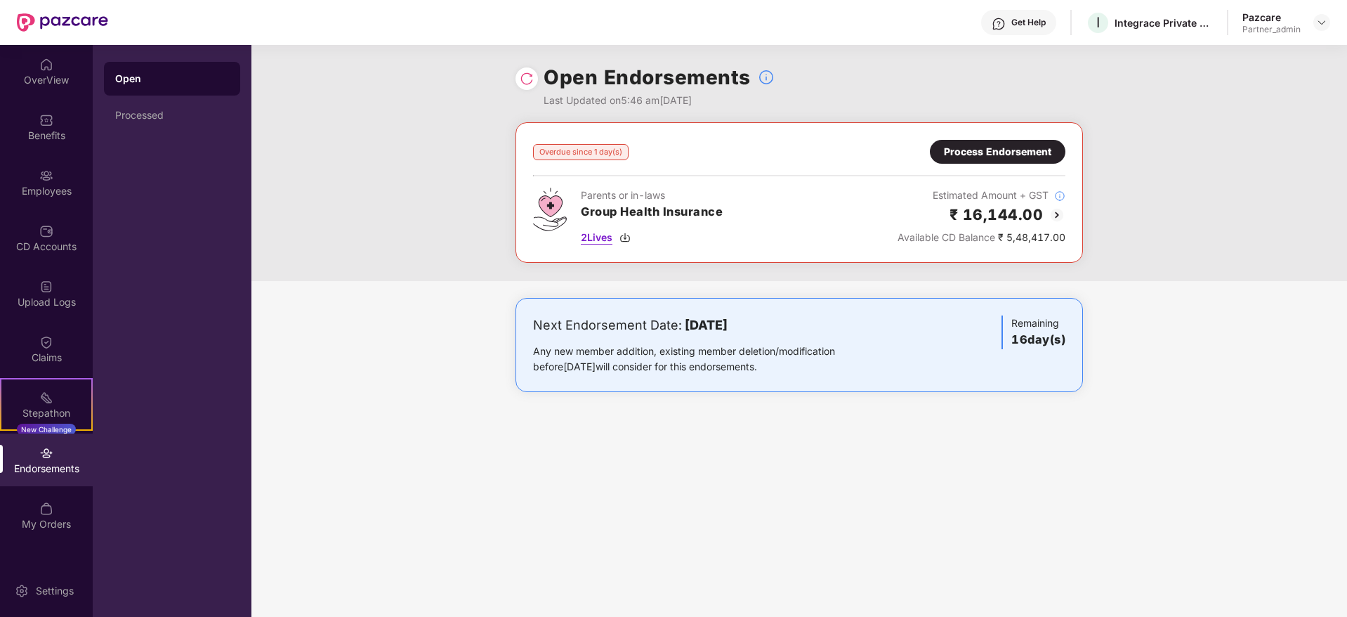
click at [629, 239] on img at bounding box center [625, 237] width 11 height 11
click at [1003, 151] on div "Process Endorsement" at bounding box center [997, 151] width 107 height 15
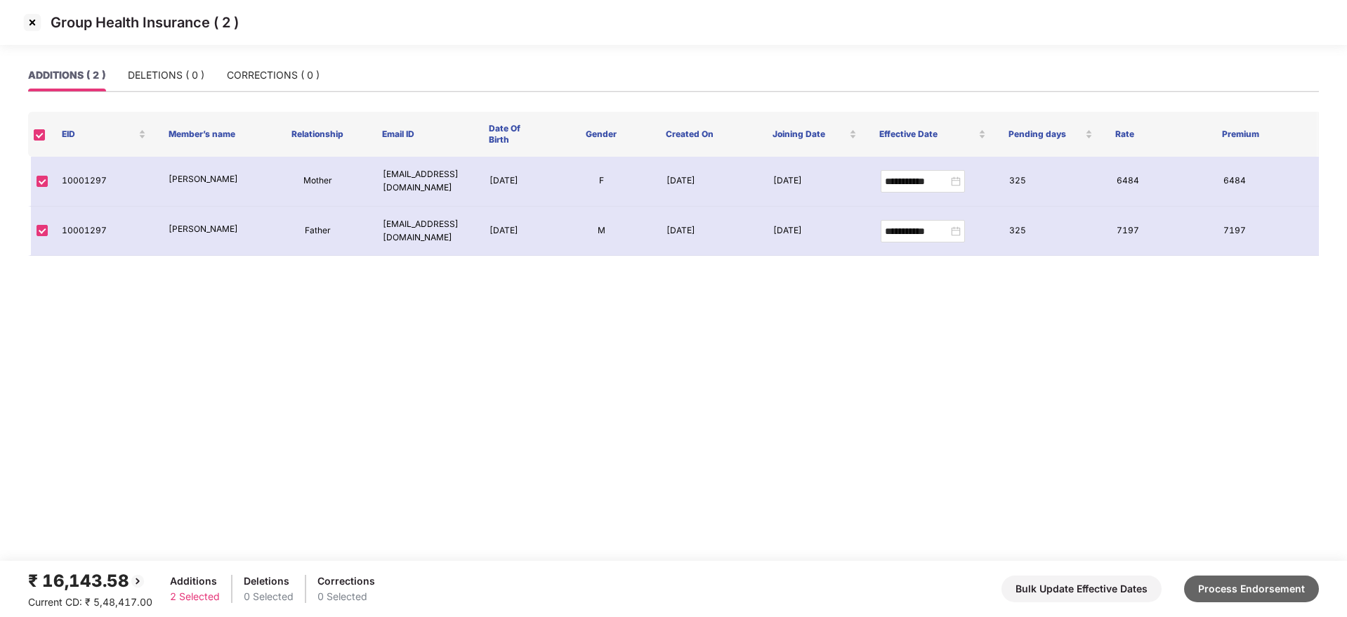
click at [1259, 589] on button "Process Endorsement" at bounding box center [1251, 588] width 135 height 27
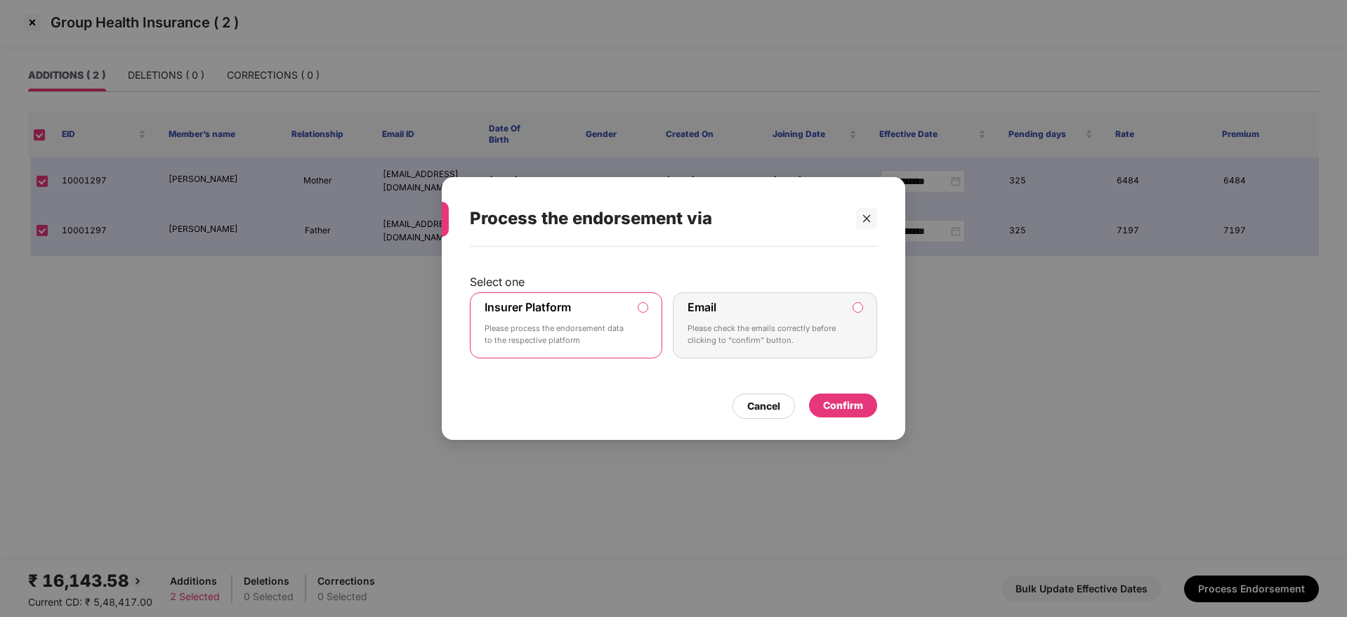
click at [858, 402] on div "Confirm" at bounding box center [843, 405] width 40 height 15
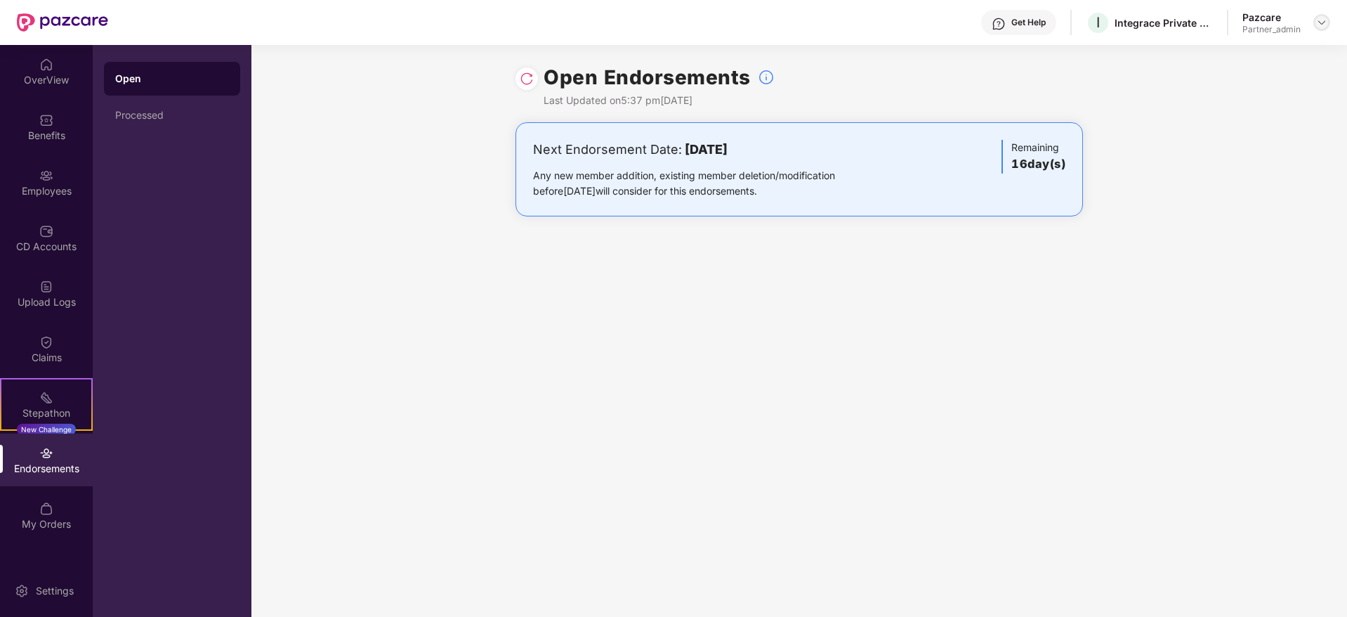
click at [1317, 24] on img at bounding box center [1321, 22] width 11 height 11
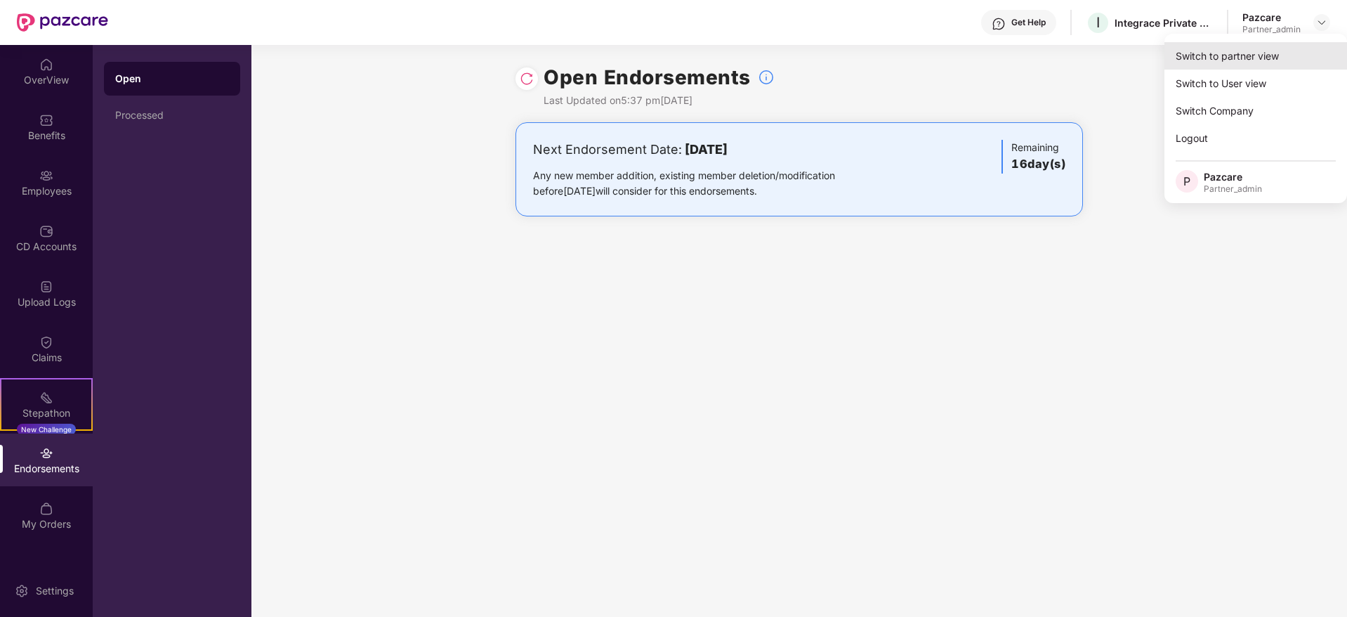
click at [1278, 52] on div "Switch to partner view" at bounding box center [1256, 55] width 183 height 27
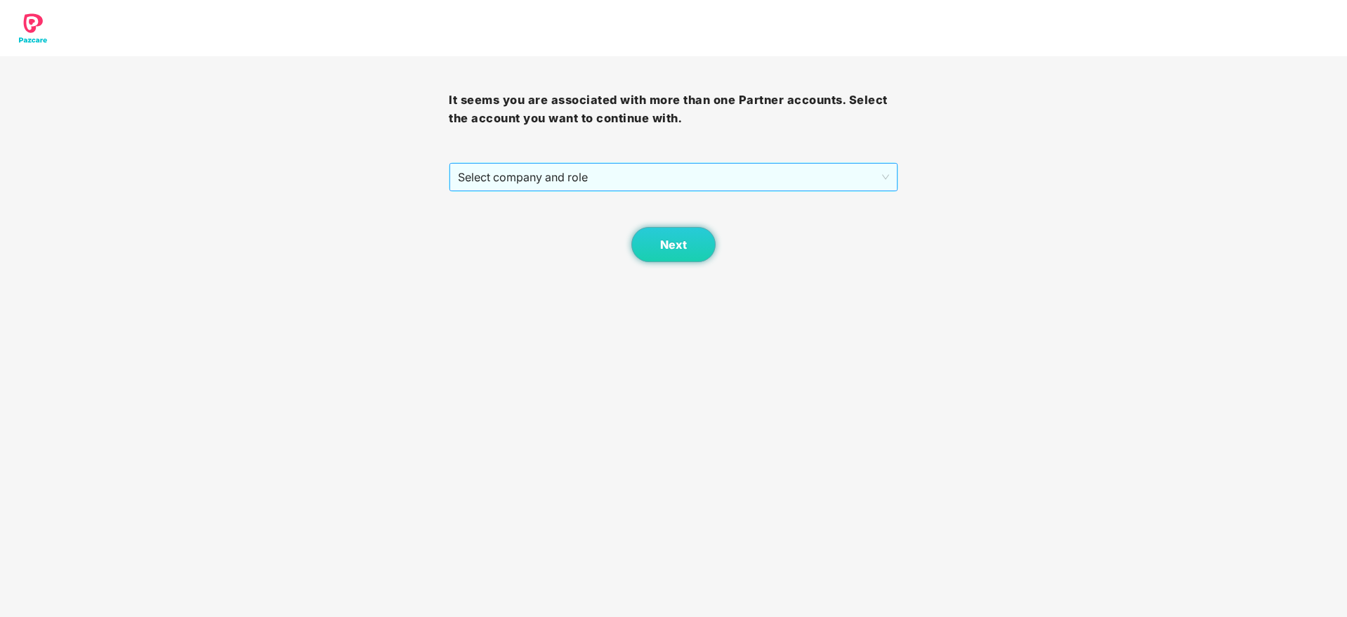
click at [624, 176] on span "Select company and role" at bounding box center [673, 177] width 431 height 27
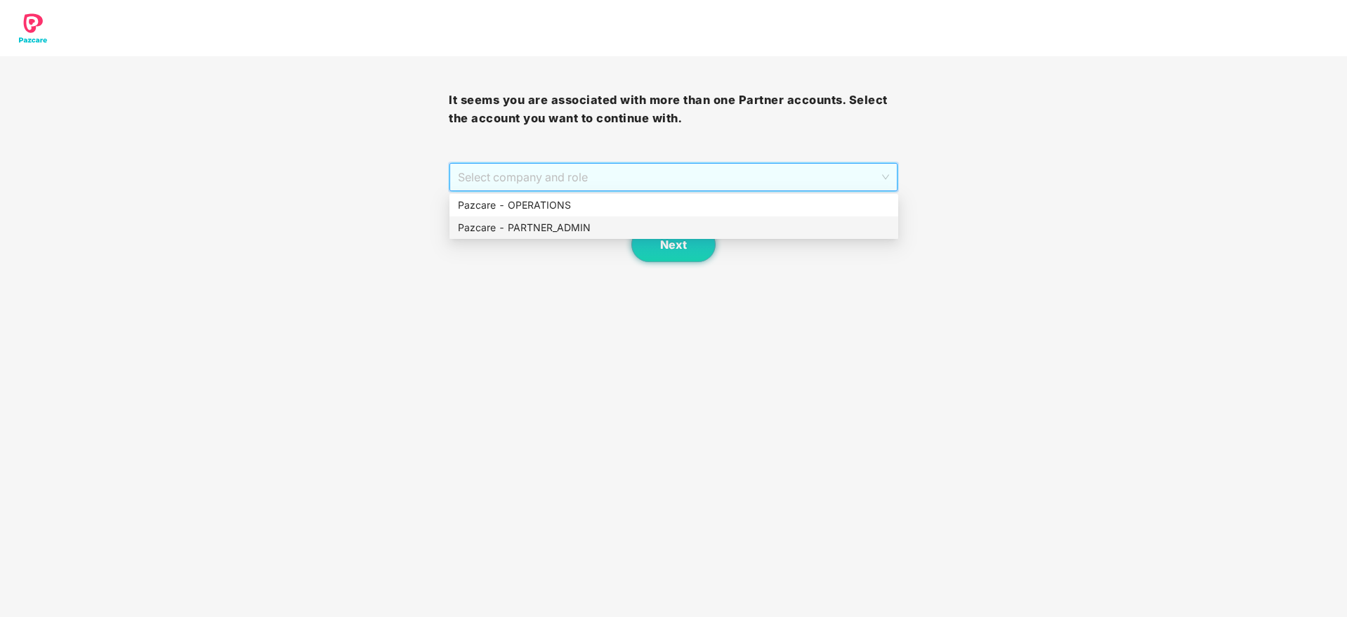
click at [559, 228] on div "Pazcare - PARTNER_ADMIN" at bounding box center [674, 227] width 432 height 15
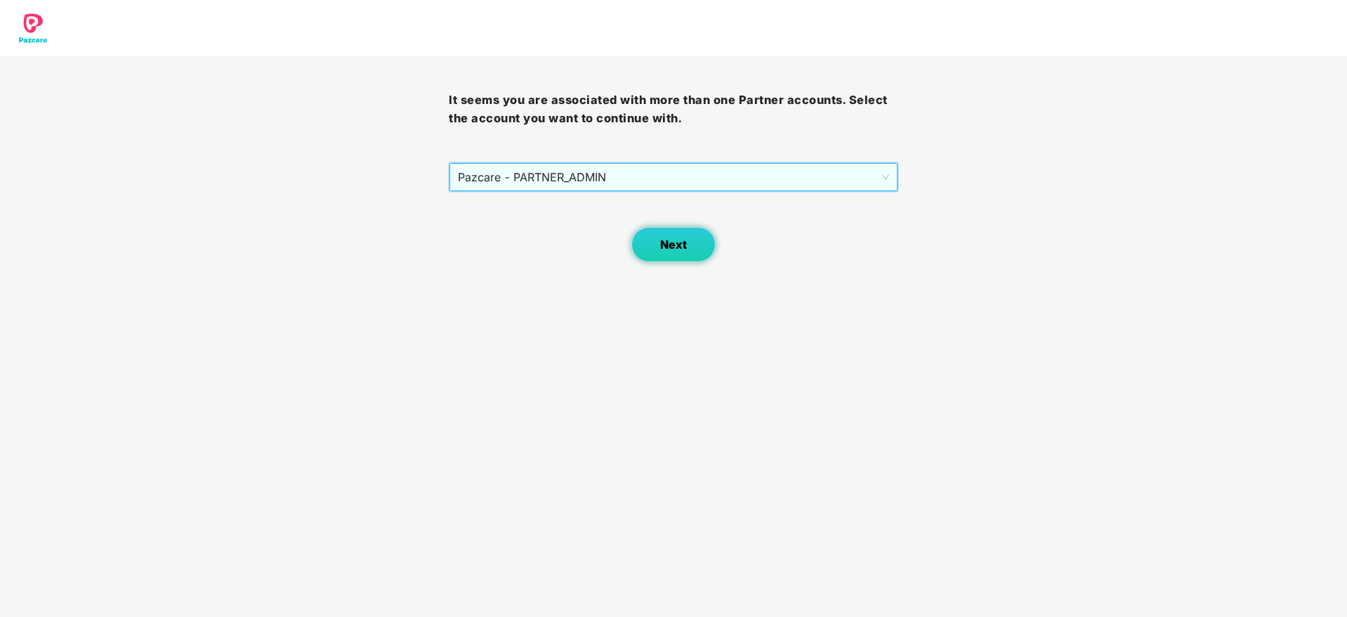
click at [677, 233] on button "Next" at bounding box center [673, 244] width 84 height 35
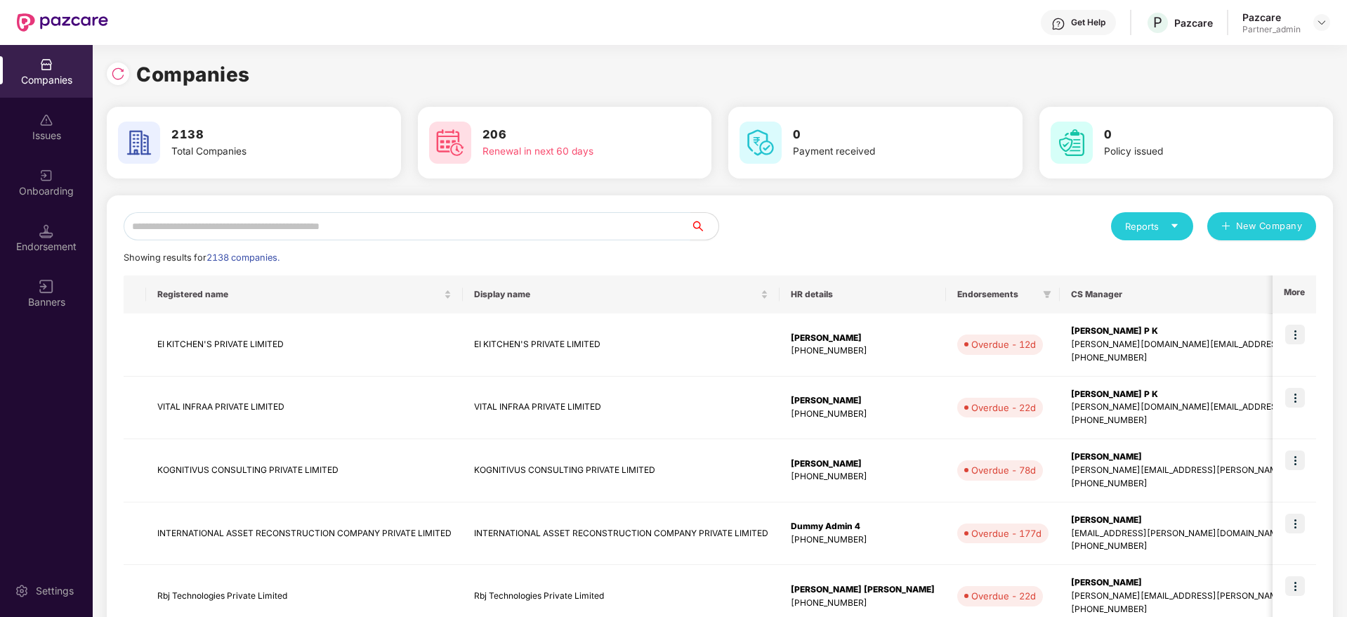
click at [174, 229] on input "text" at bounding box center [407, 226] width 567 height 28
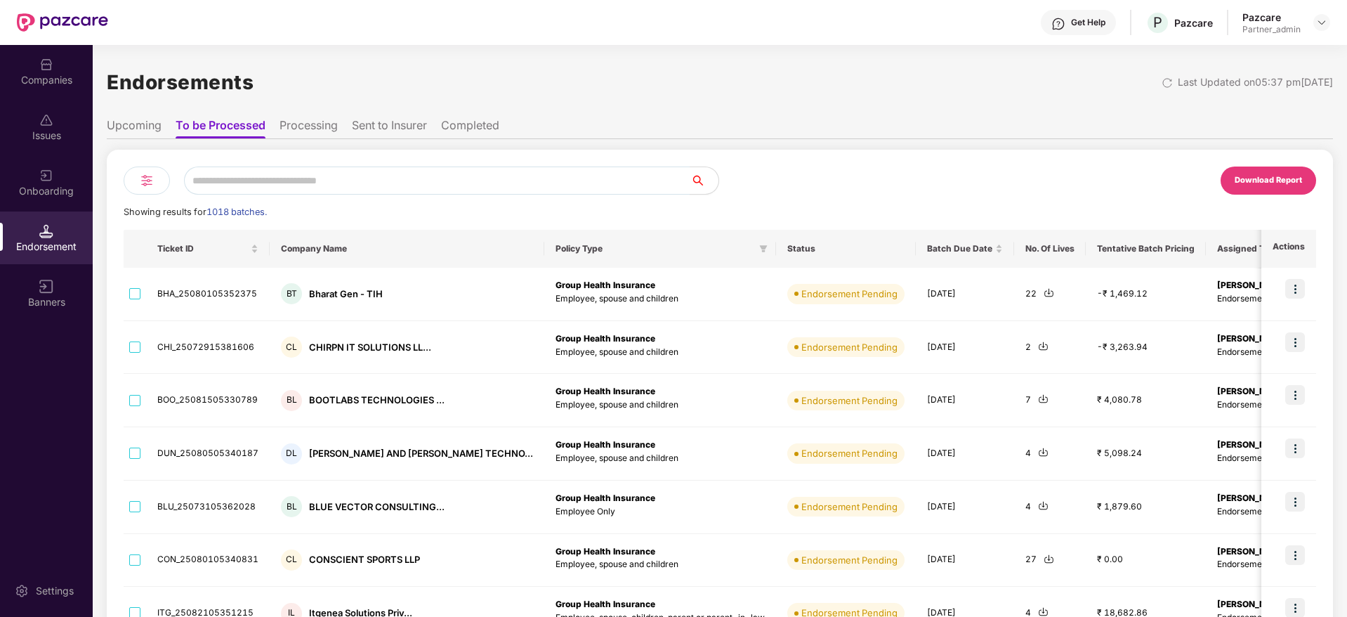
click at [144, 183] on img at bounding box center [146, 180] width 17 height 17
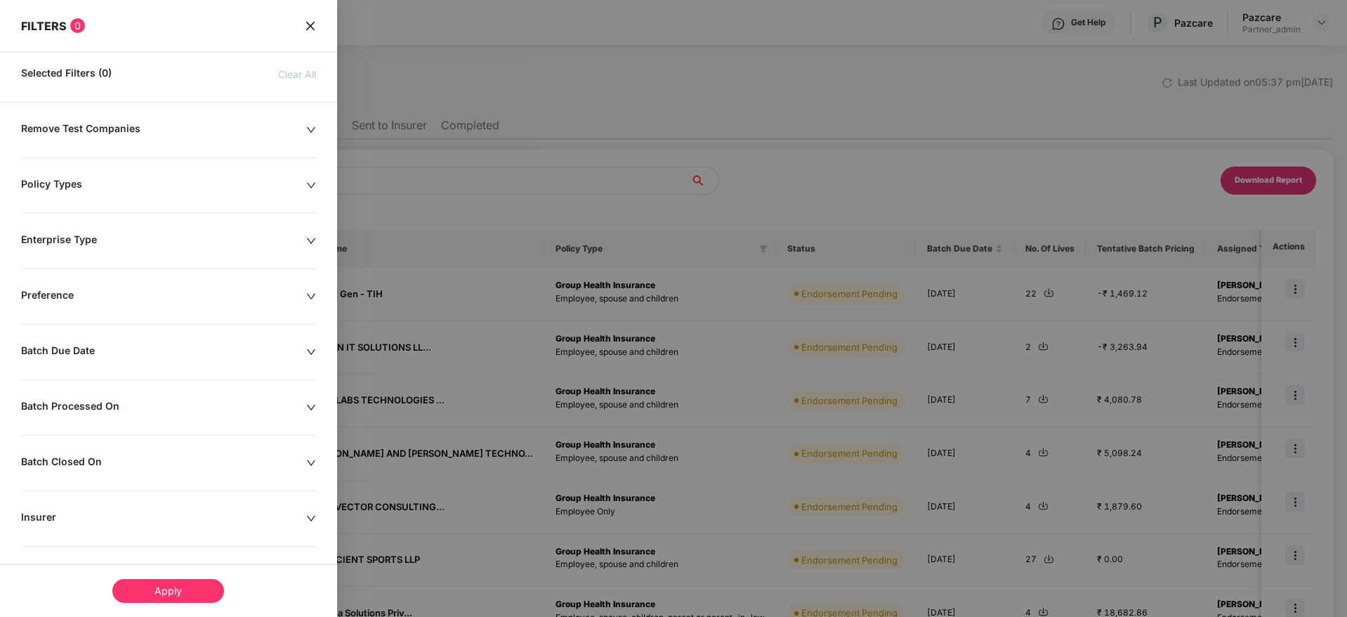
click at [303, 353] on div "Batch Due Date" at bounding box center [163, 351] width 285 height 15
click at [105, 395] on input at bounding box center [82, 394] width 107 height 15
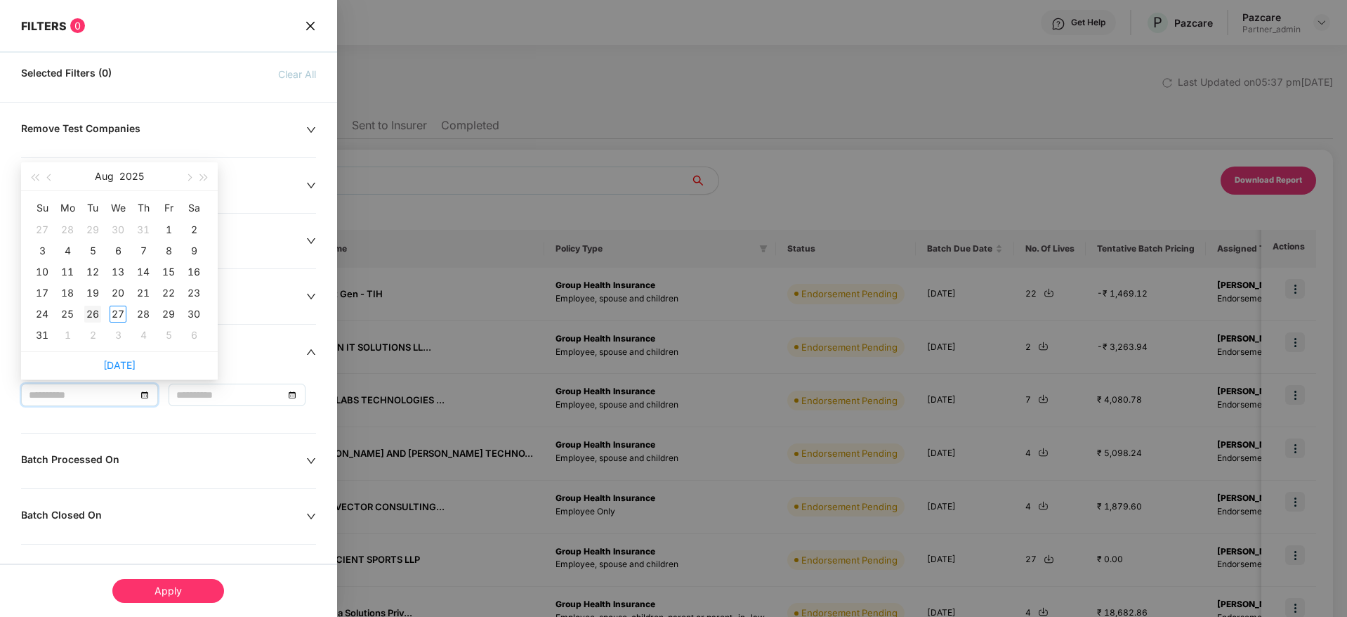
type input "**********"
click at [92, 315] on div "26" at bounding box center [92, 314] width 17 height 17
type input "**********"
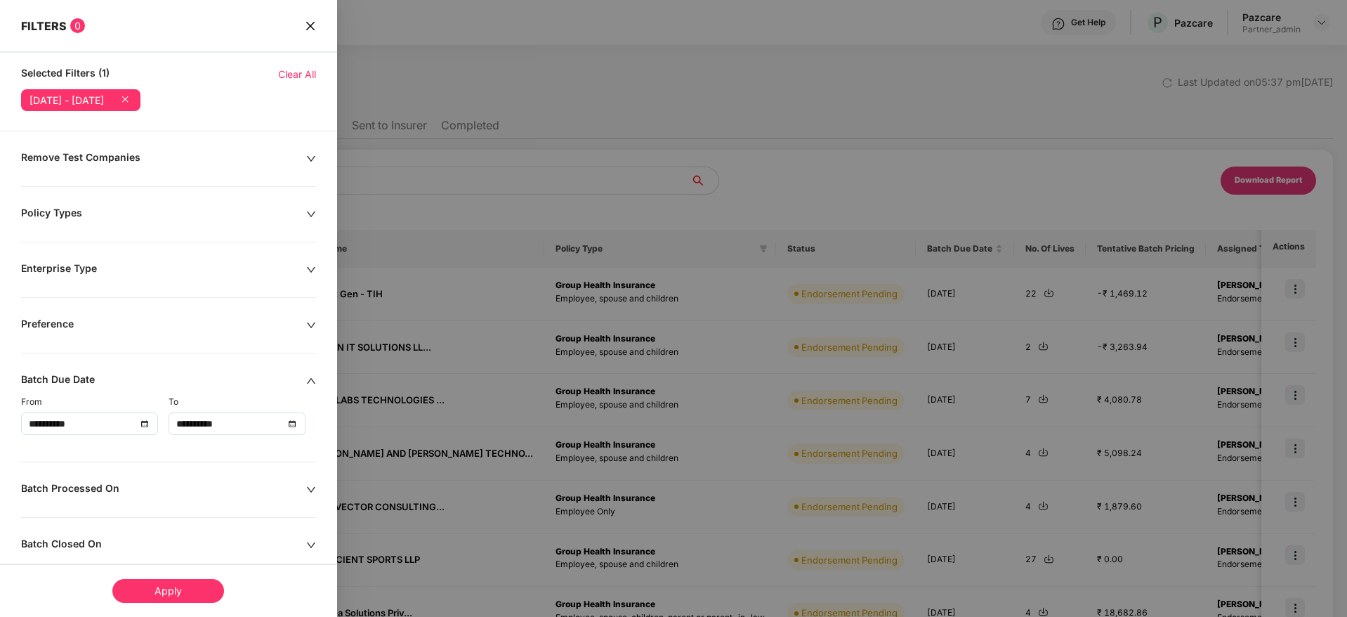
click at [162, 582] on div "Apply" at bounding box center [168, 591] width 112 height 24
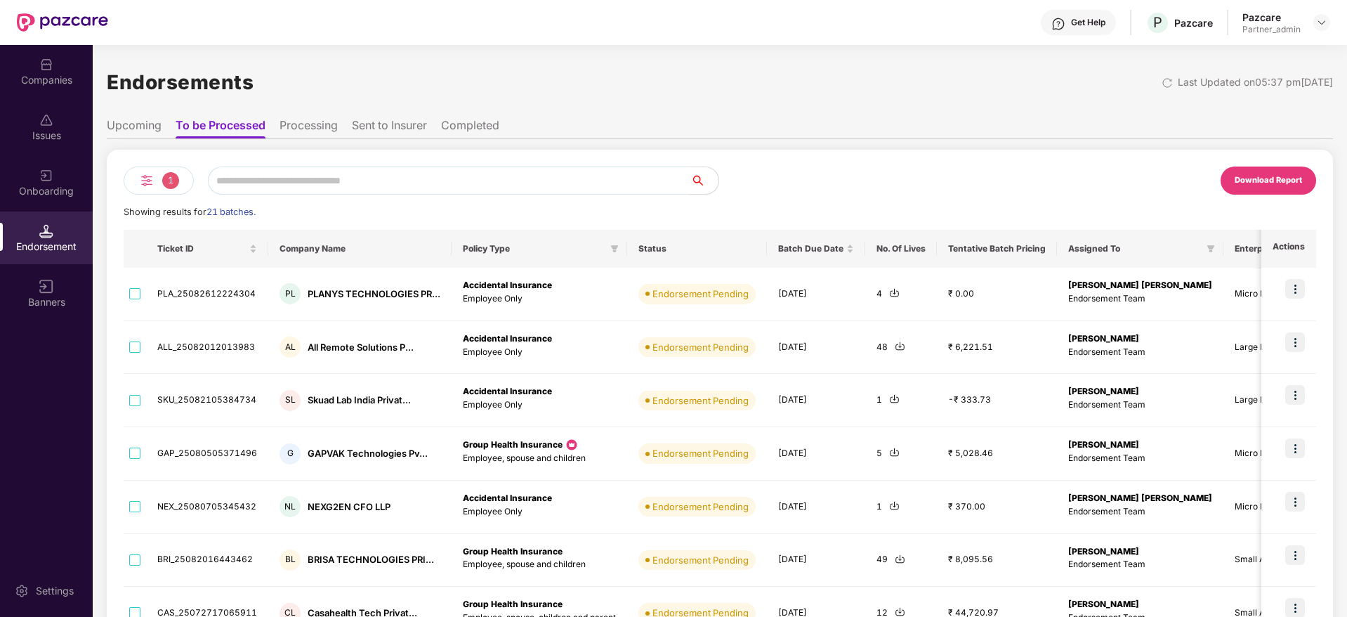
click at [1270, 178] on div "Download Report" at bounding box center [1268, 180] width 67 height 13
click at [42, 85] on div "Companies" at bounding box center [46, 80] width 93 height 14
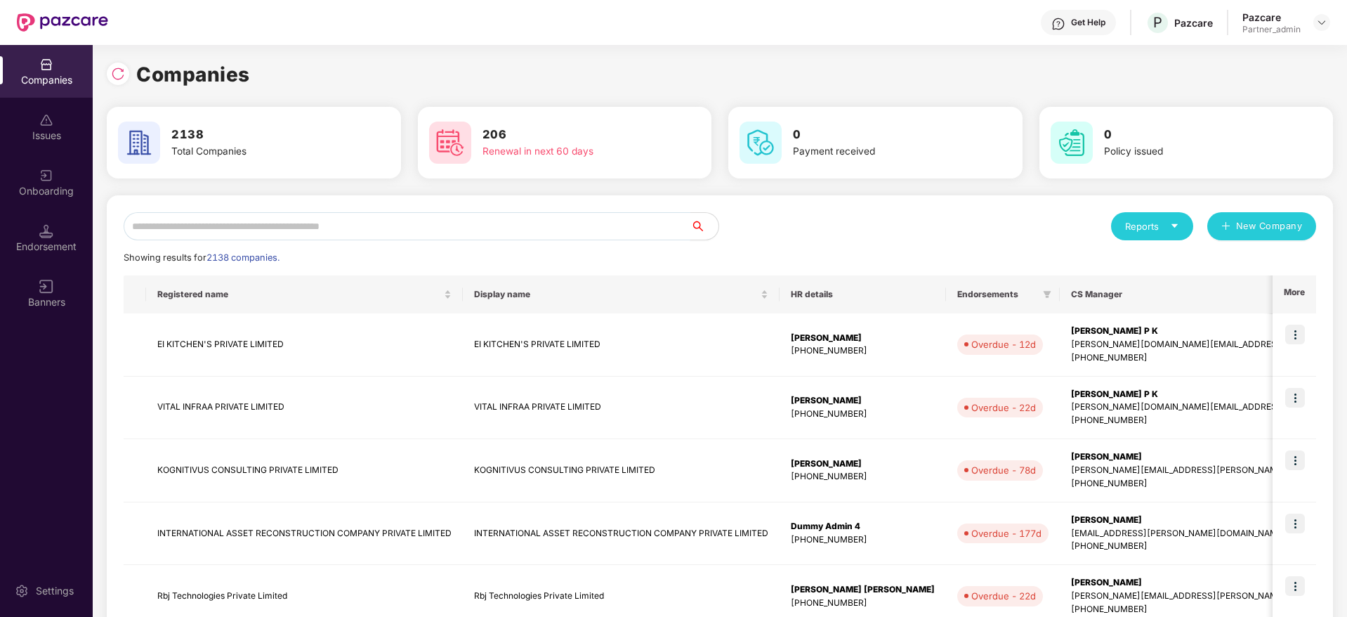
click at [300, 233] on input "text" at bounding box center [407, 226] width 567 height 28
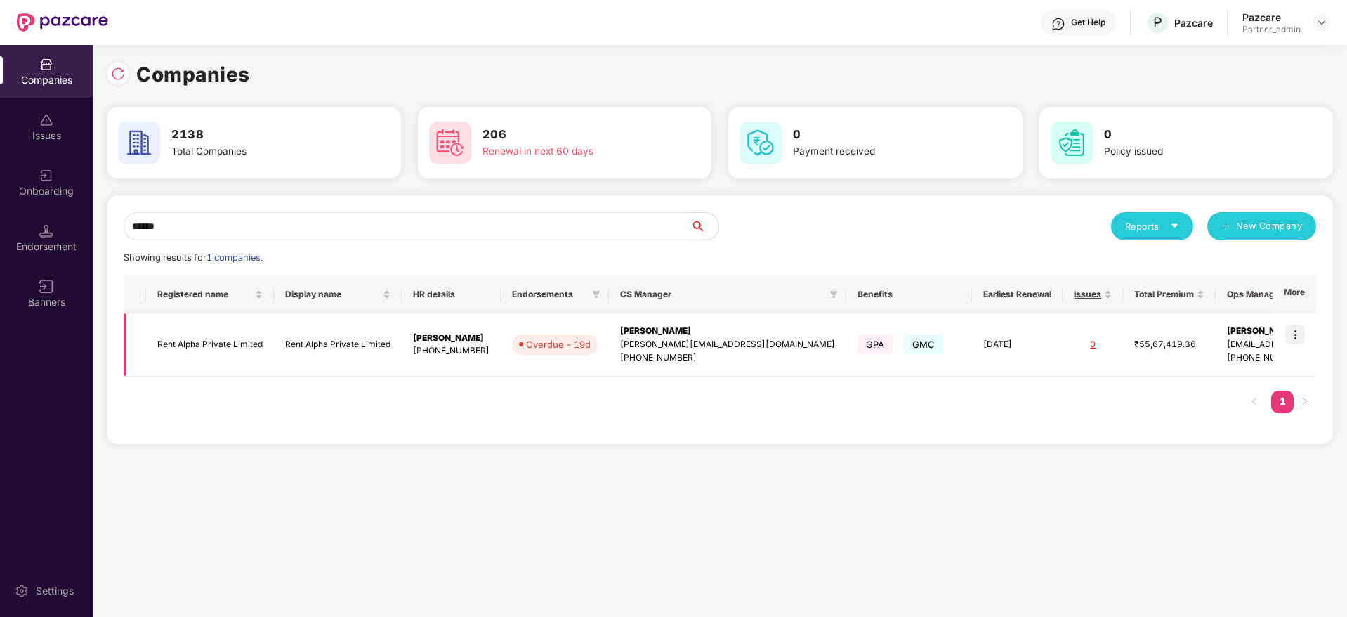
type input "******"
click at [1297, 337] on img at bounding box center [1295, 335] width 20 height 20
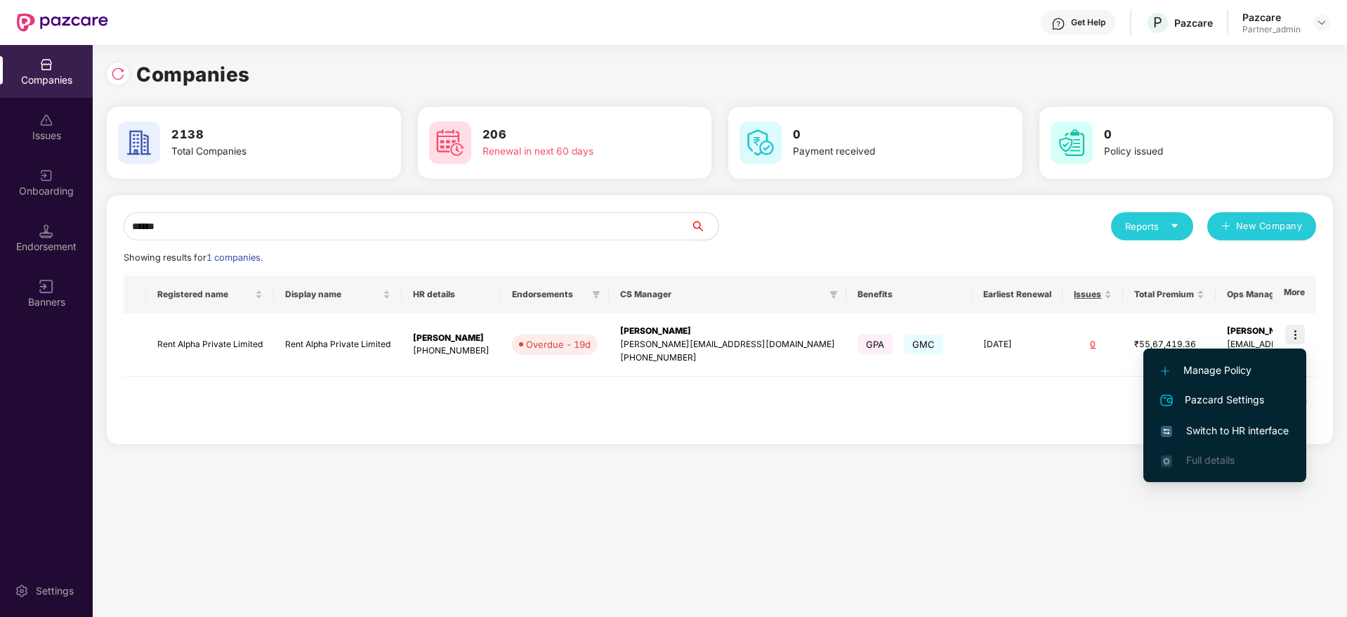
click at [1224, 426] on span "Switch to HR interface" at bounding box center [1225, 430] width 128 height 15
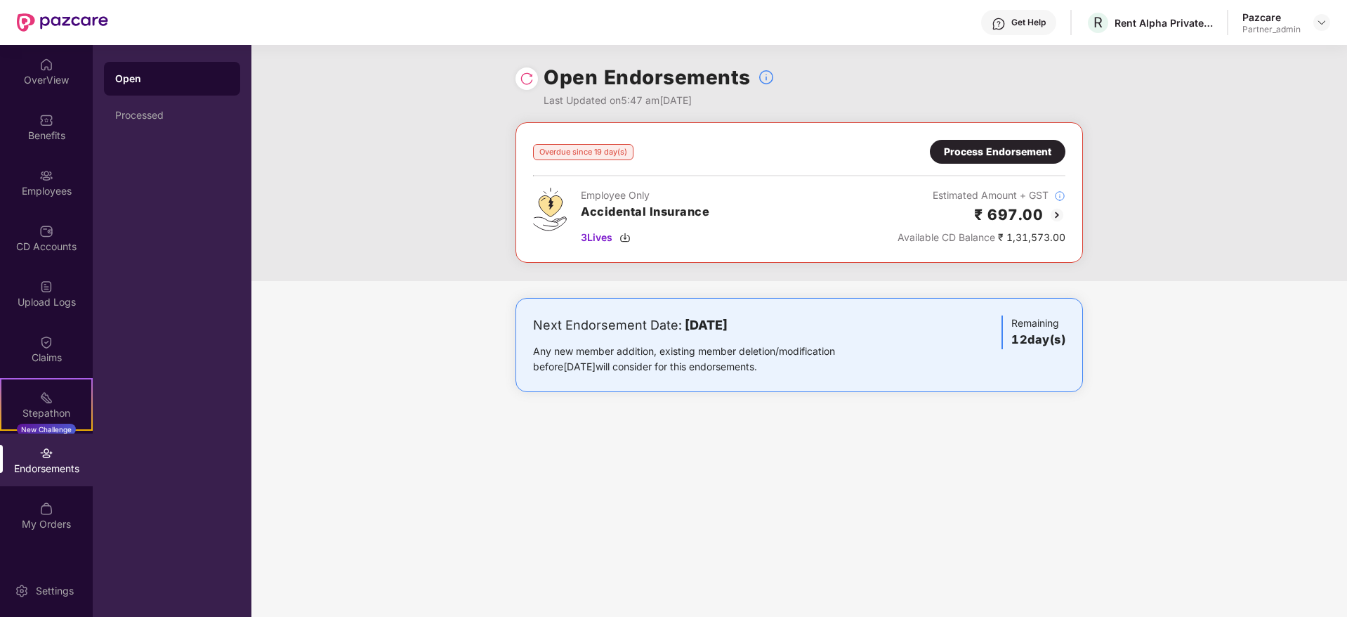
click at [986, 152] on div "Process Endorsement" at bounding box center [997, 151] width 107 height 15
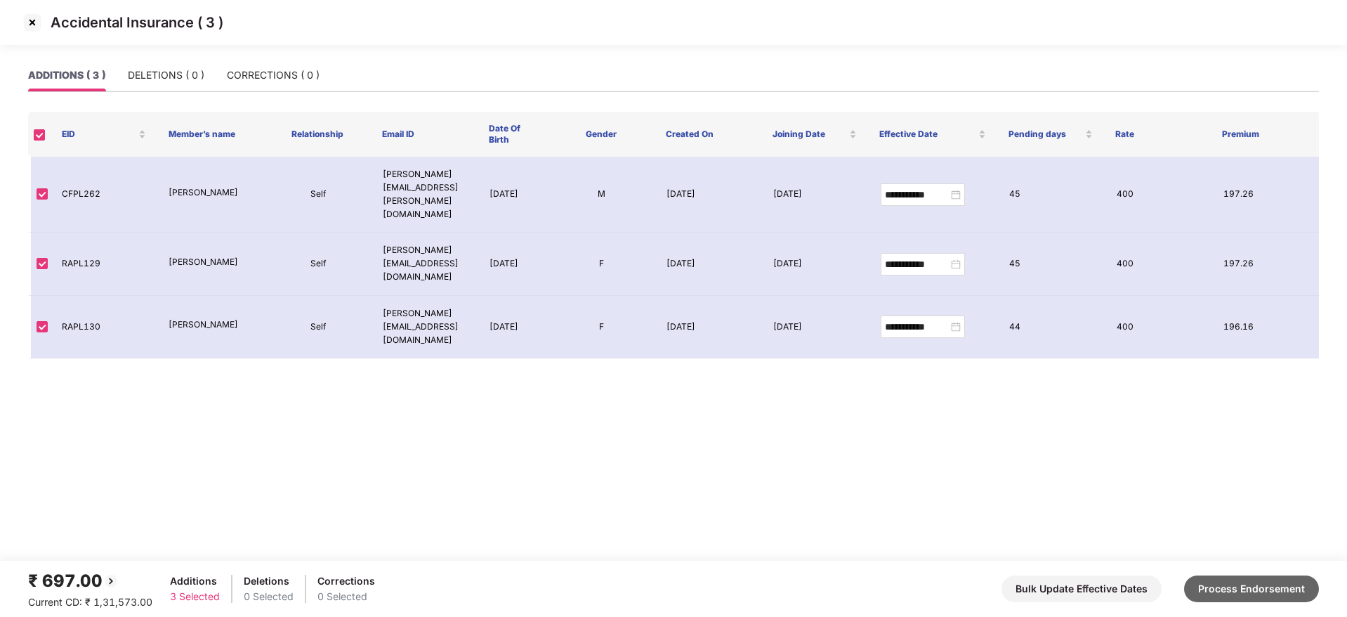
click at [1285, 591] on button "Process Endorsement" at bounding box center [1251, 588] width 135 height 27
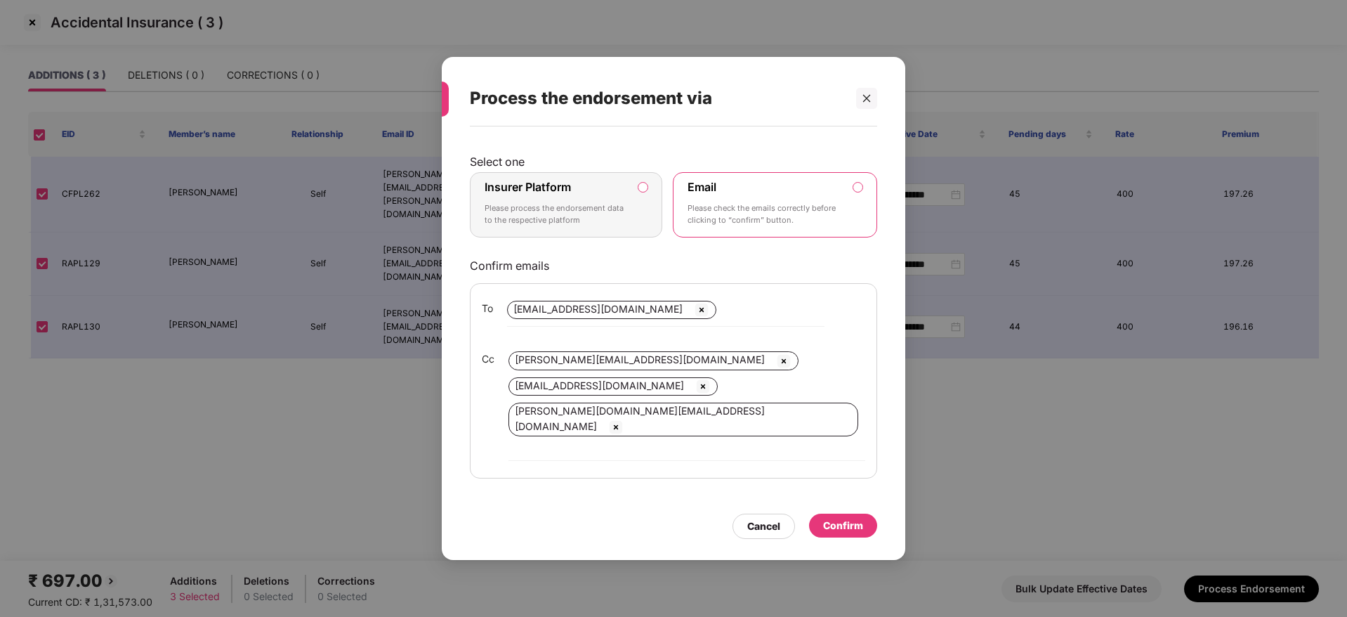
click at [571, 194] on label "Insurer Platform" at bounding box center [528, 187] width 86 height 14
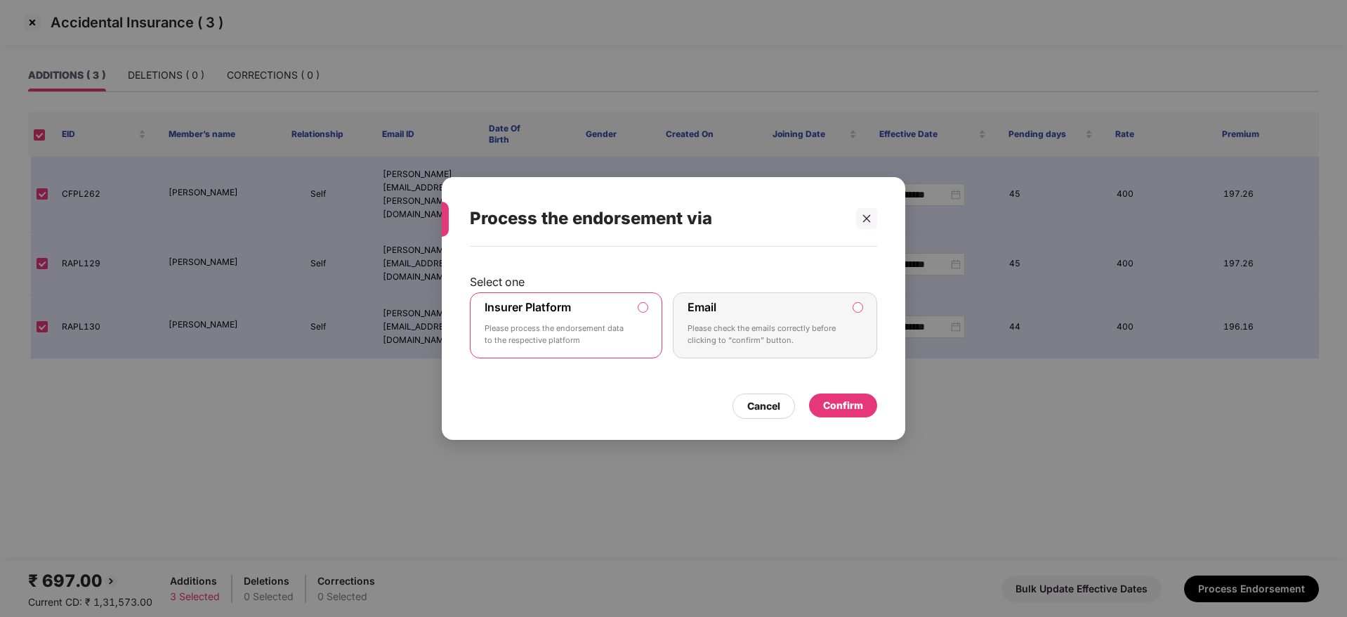
click at [860, 415] on div "Confirm" at bounding box center [843, 405] width 68 height 24
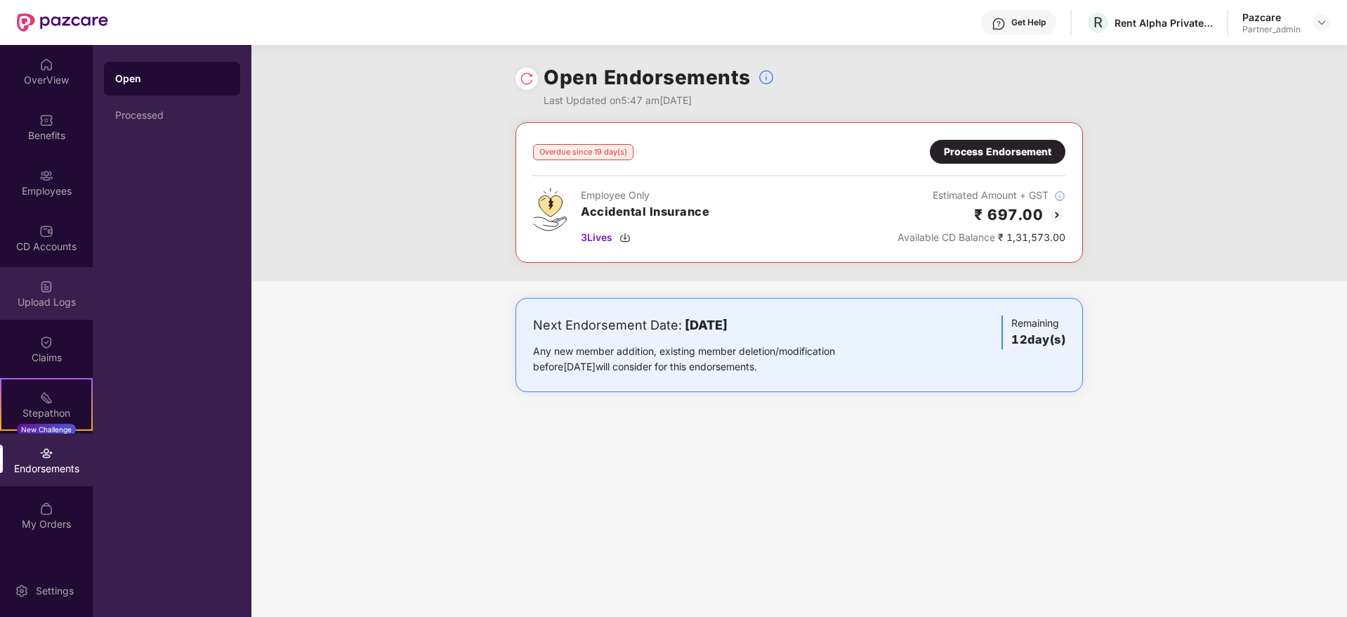
click at [44, 291] on img at bounding box center [46, 287] width 14 height 14
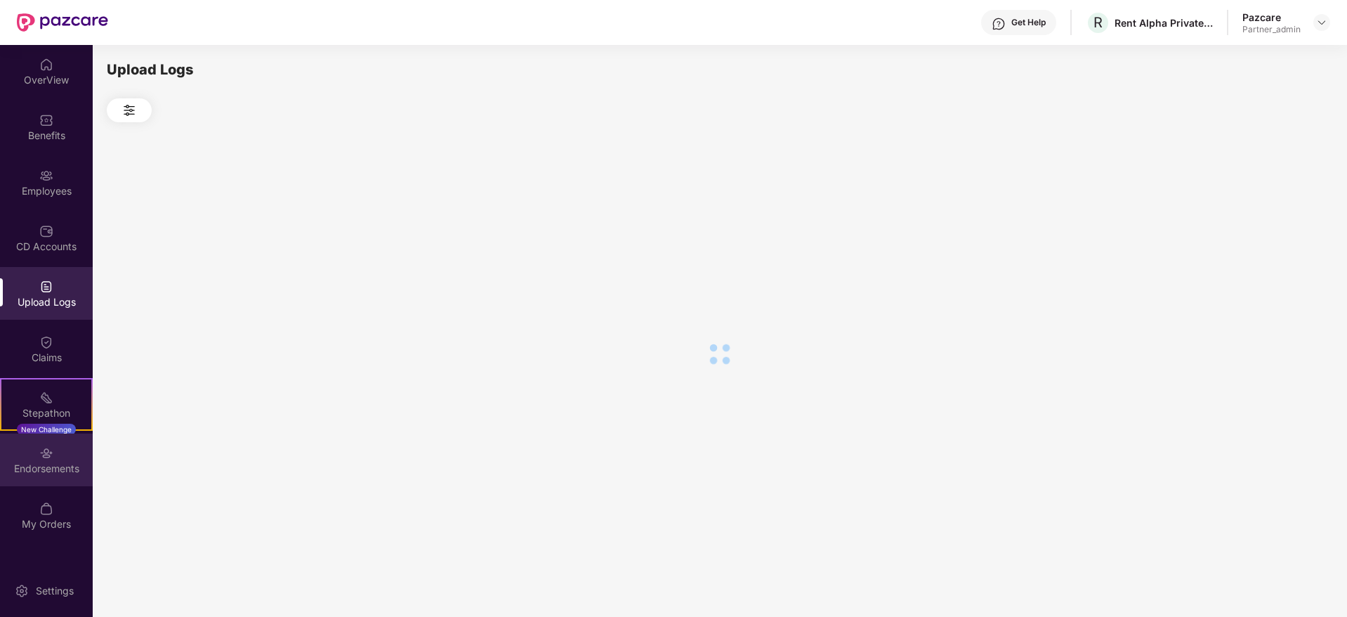
click at [48, 465] on div "Endorsements" at bounding box center [46, 468] width 93 height 14
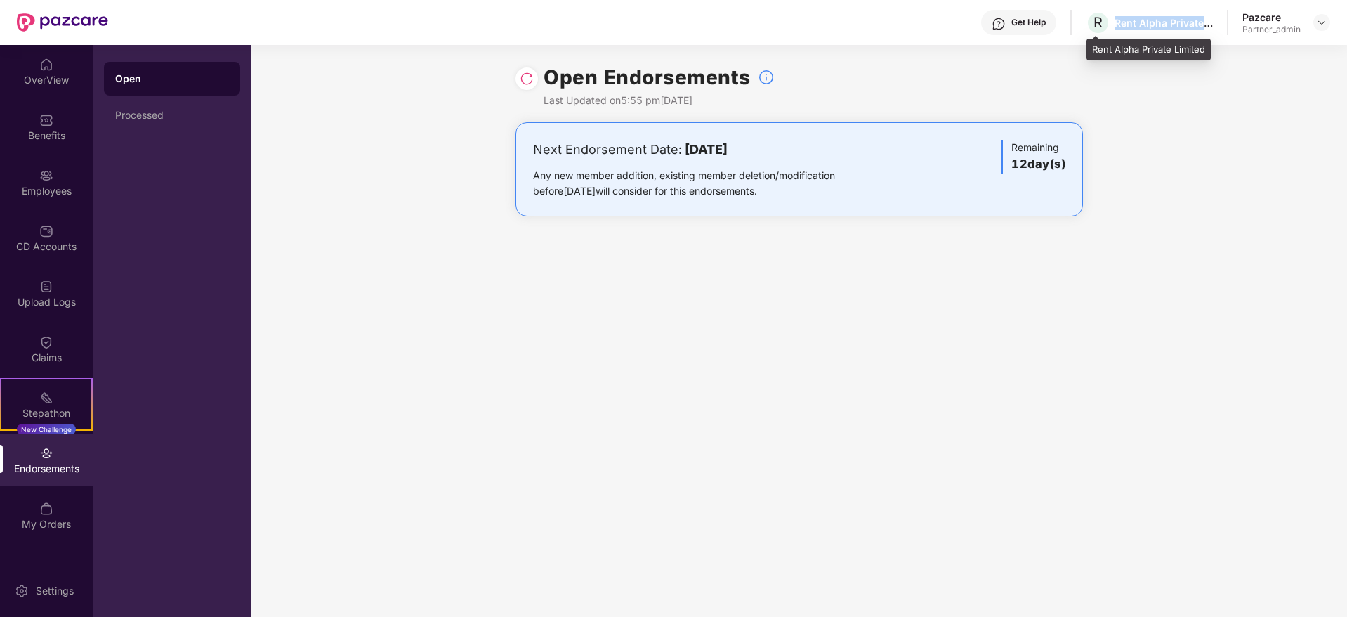
drag, startPoint x: 1120, startPoint y: 24, endPoint x: 1269, endPoint y: 63, distance: 153.8
click at [1213, 23] on div "Rent Alpha Private Limited" at bounding box center [1164, 22] width 98 height 13
copy div "Rent Alpha Private Li"
drag, startPoint x: 1320, startPoint y: 22, endPoint x: 1309, endPoint y: 29, distance: 12.3
click at [1319, 22] on img at bounding box center [1321, 22] width 11 height 11
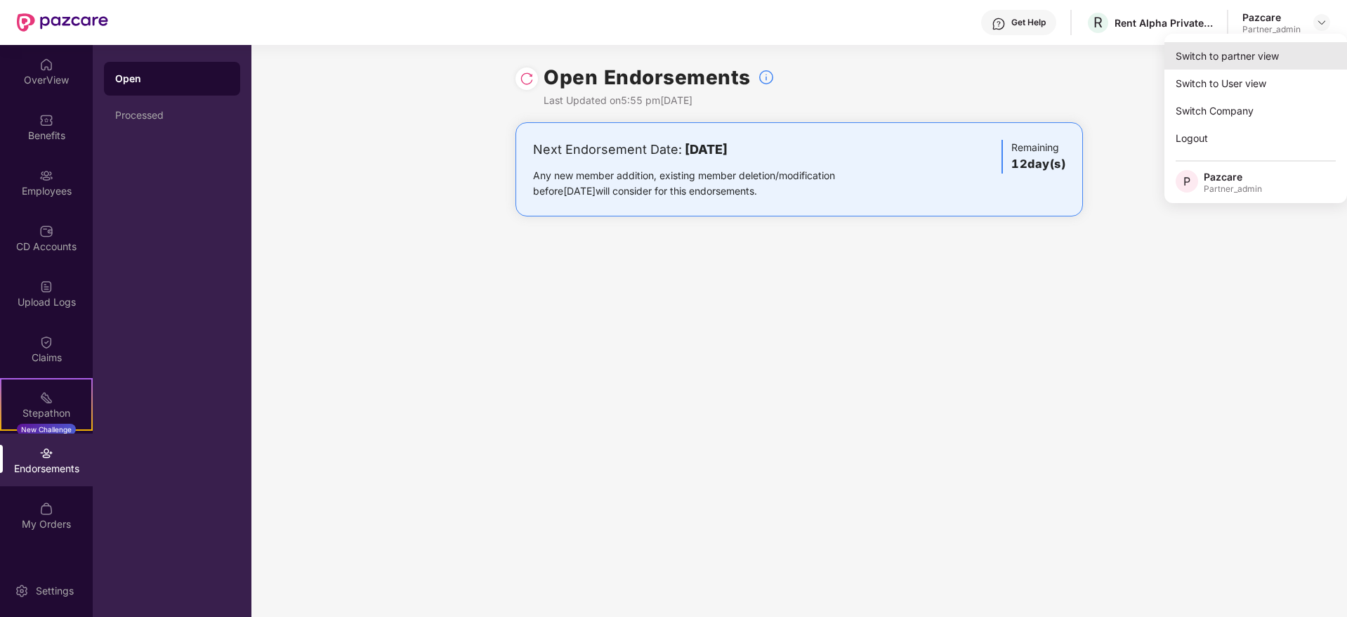
click at [1266, 58] on div "Switch to partner view" at bounding box center [1256, 55] width 183 height 27
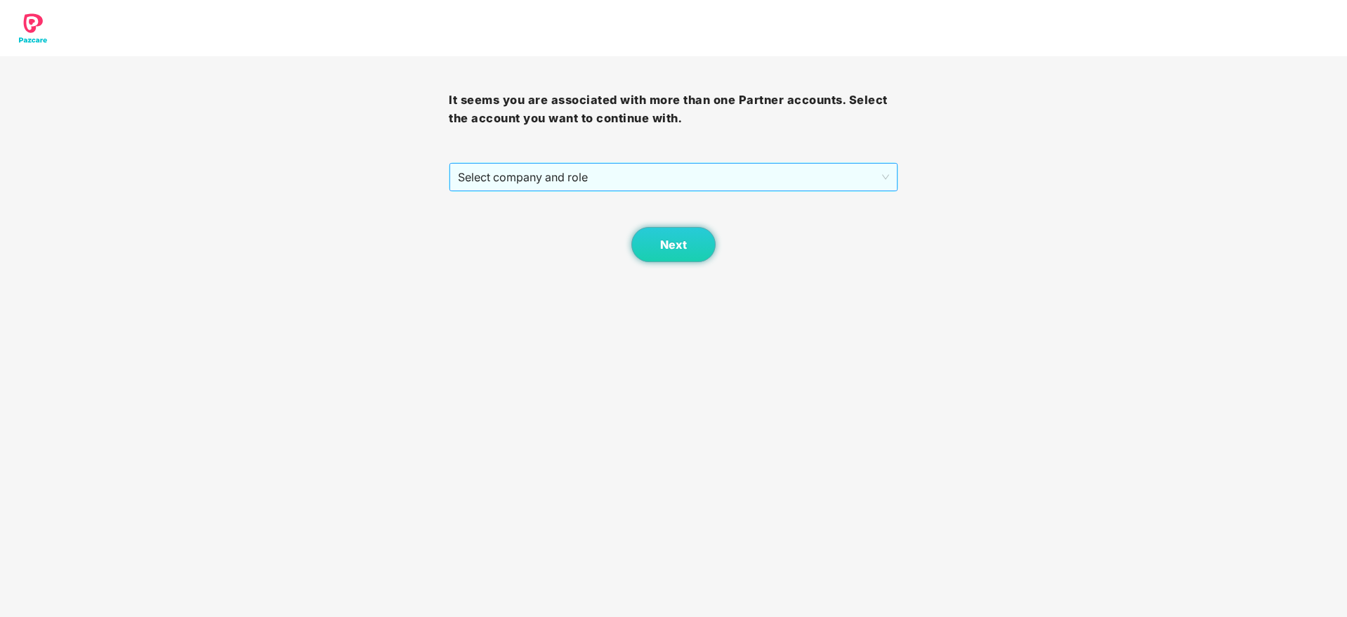
click at [698, 169] on span "Select company and role" at bounding box center [673, 177] width 431 height 27
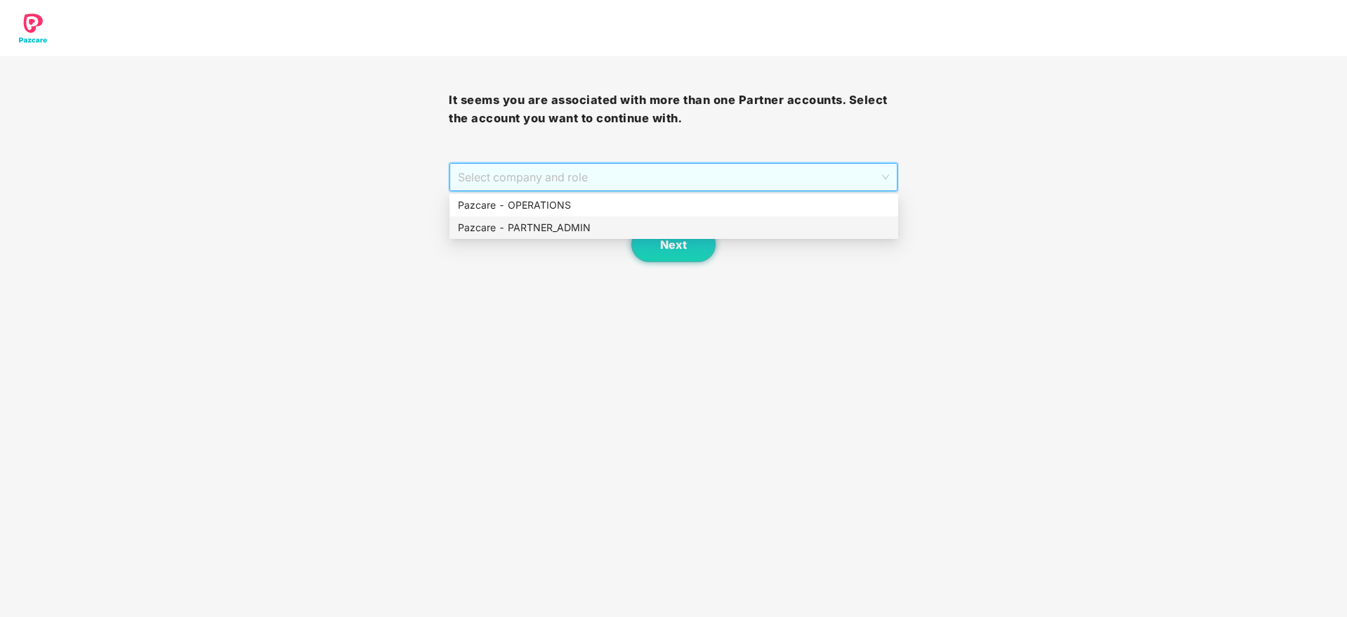
click at [598, 223] on div "Pazcare - PARTNER_ADMIN" at bounding box center [674, 227] width 432 height 15
click at [660, 250] on span "Next" at bounding box center [673, 244] width 27 height 13
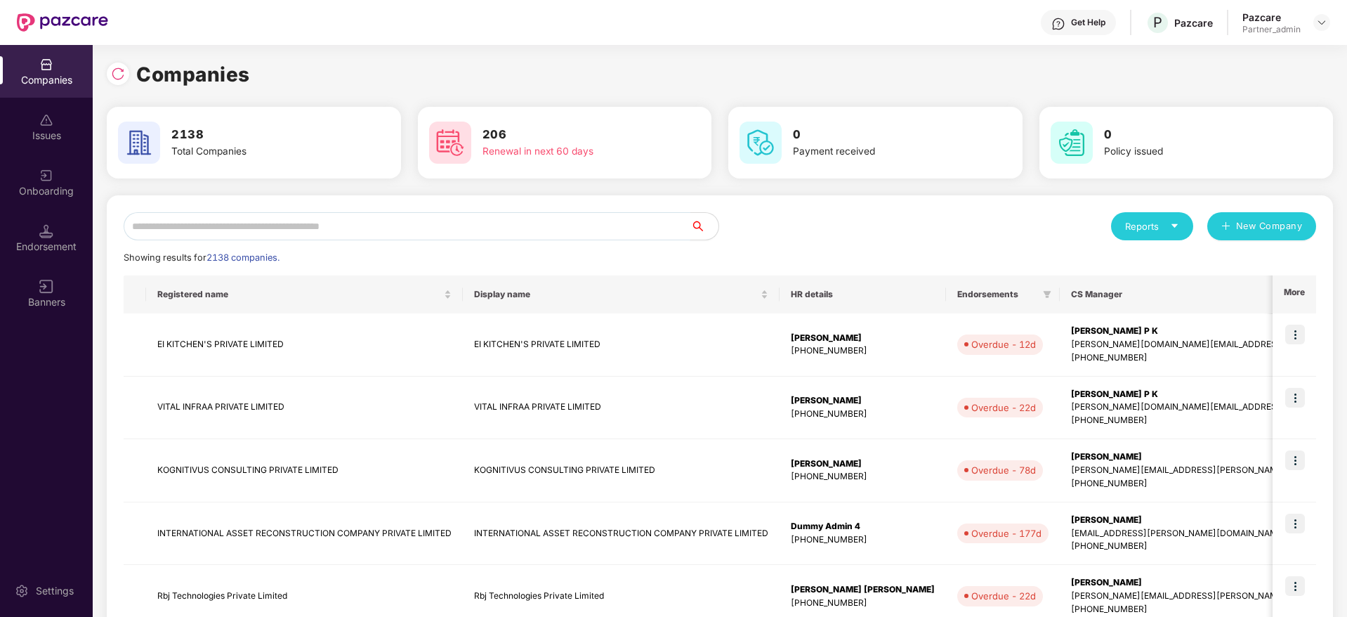
click at [396, 230] on input "text" at bounding box center [407, 226] width 567 height 28
paste input "**********"
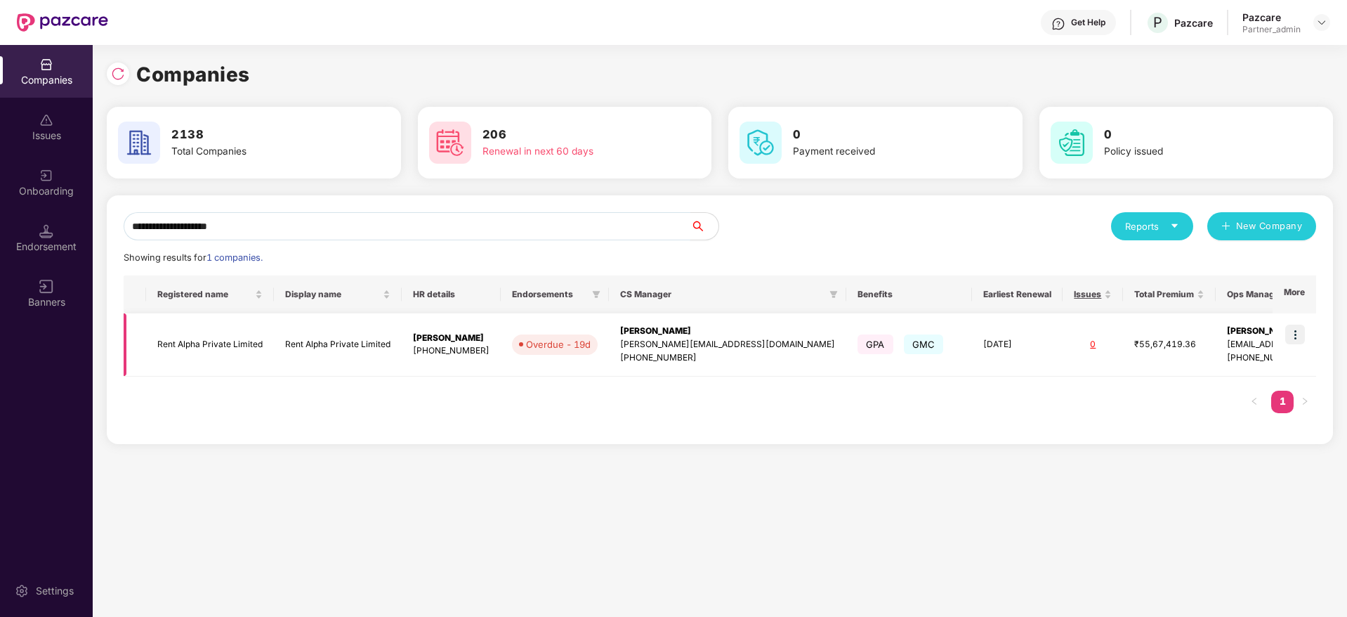
type input "**********"
click at [666, 332] on div "[PERSON_NAME]" at bounding box center [727, 331] width 215 height 13
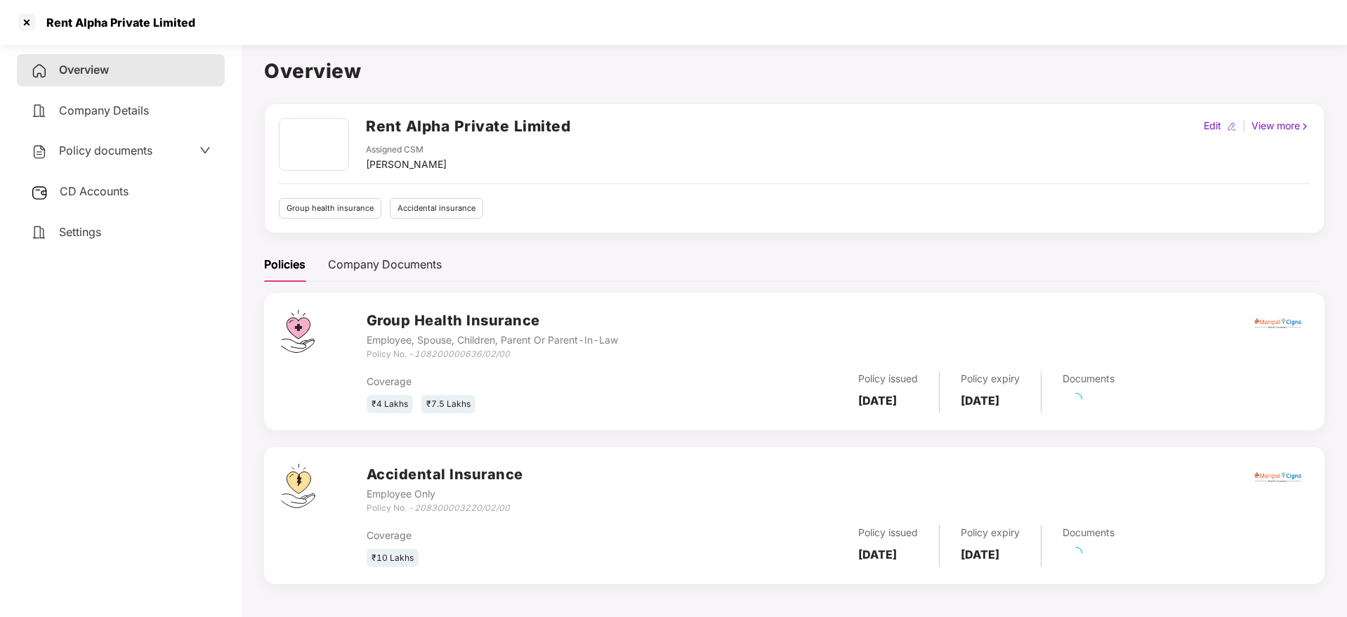
click at [81, 186] on span "CD Accounts" at bounding box center [94, 191] width 69 height 14
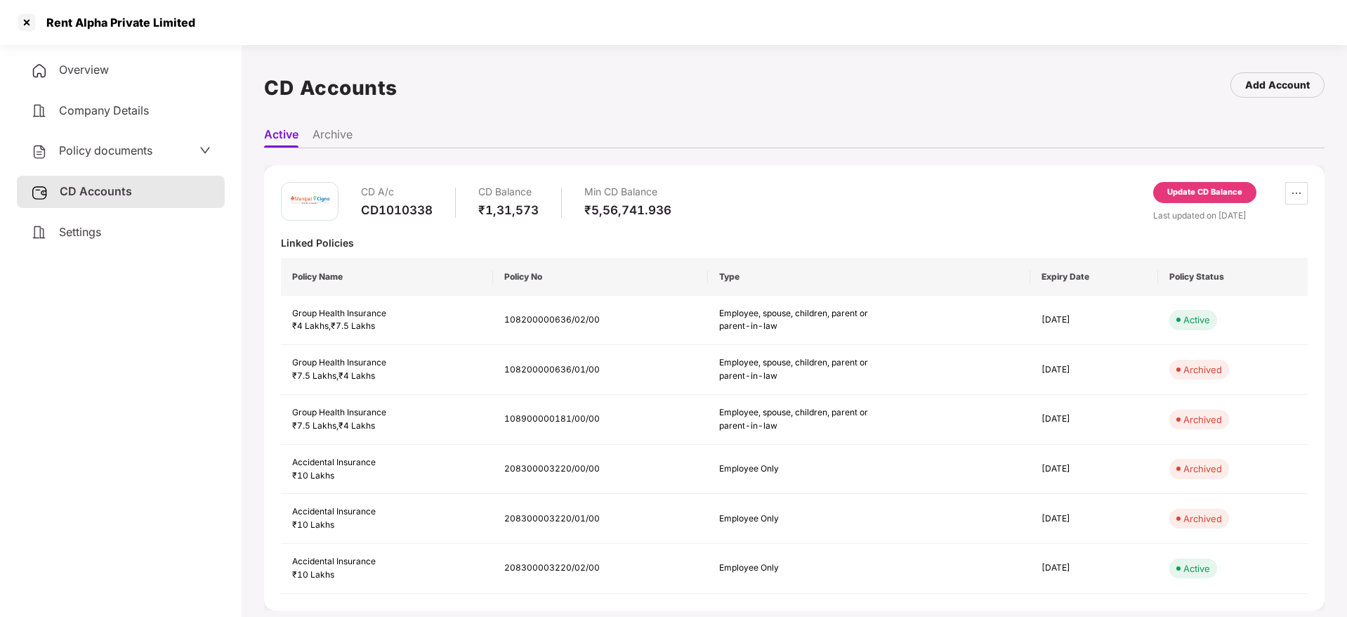
click at [1196, 190] on div "Update CD Balance" at bounding box center [1204, 192] width 75 height 13
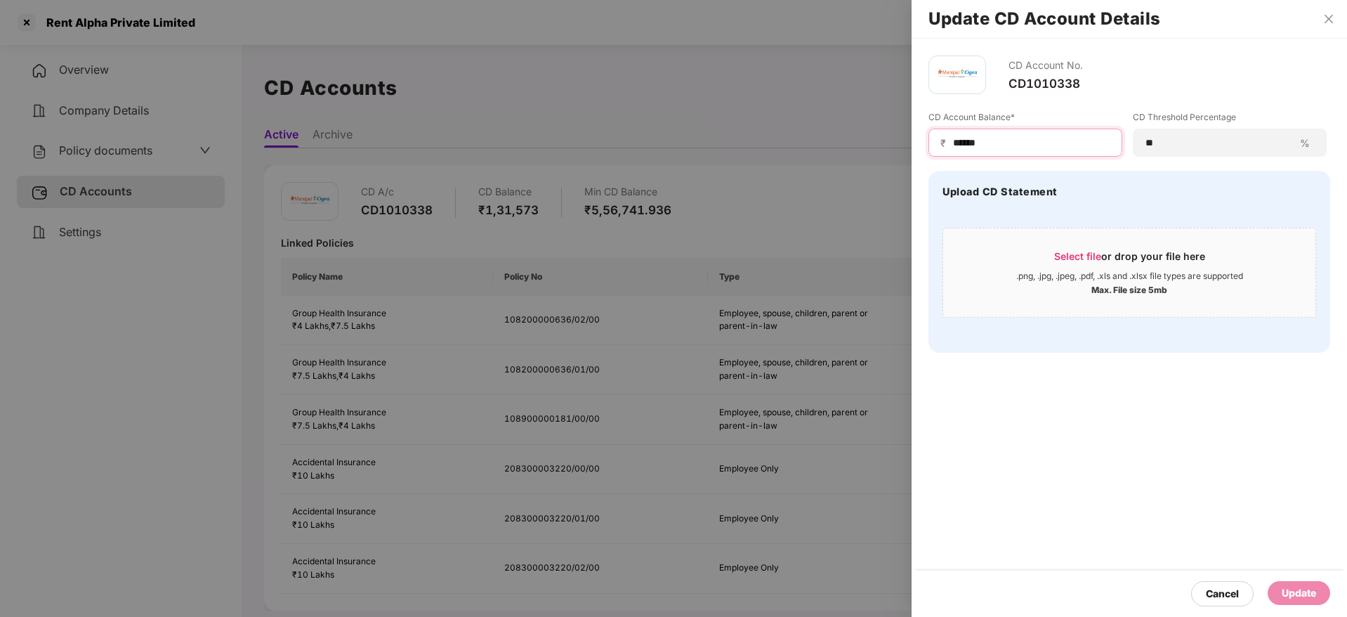
drag, startPoint x: 1040, startPoint y: 138, endPoint x: 721, endPoint y: 89, distance: 323.4
click at [721, 89] on div "Update CD Account Details CD Account No. CD1010338 CD Account Balance* ₹ ******…" at bounding box center [673, 308] width 1347 height 617
paste input
type input "*****"
click at [1097, 253] on span "Select file" at bounding box center [1077, 256] width 47 height 12
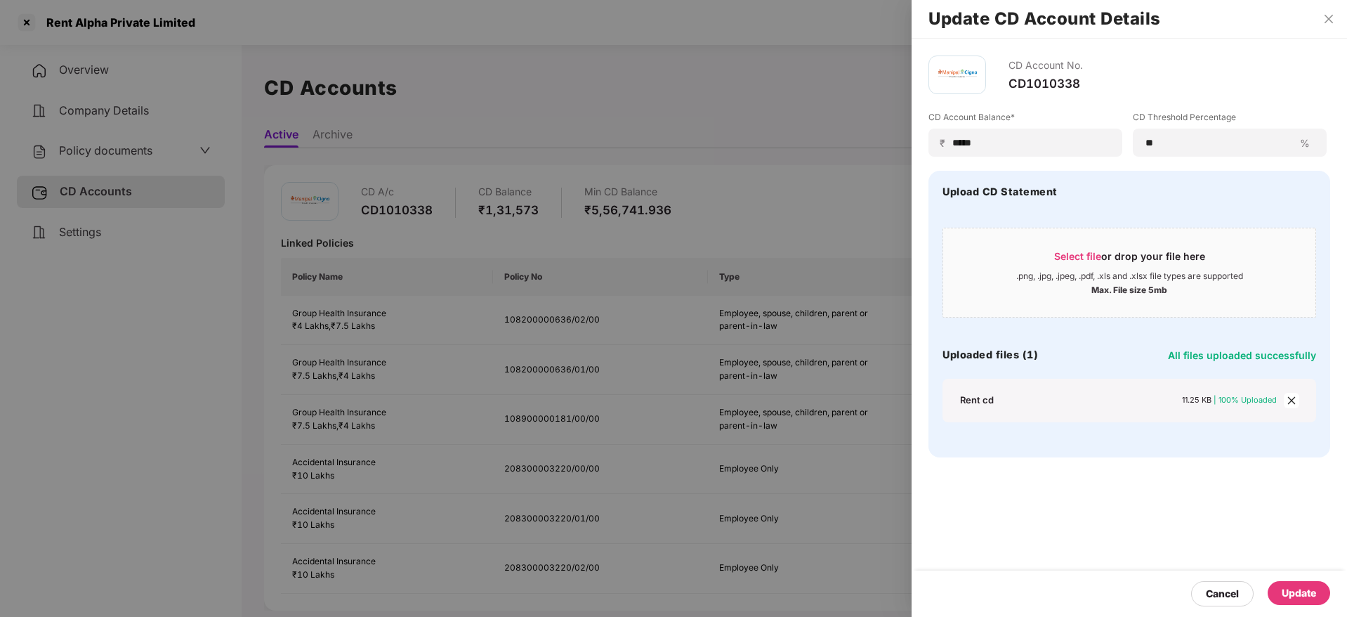
click at [1309, 593] on div "Update" at bounding box center [1299, 592] width 34 height 15
